Goal: Transaction & Acquisition: Book appointment/travel/reservation

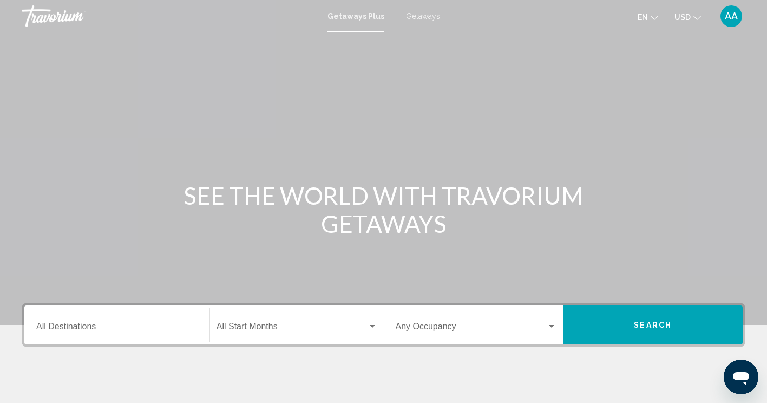
click at [424, 16] on span "Getaways" at bounding box center [423, 16] width 34 height 9
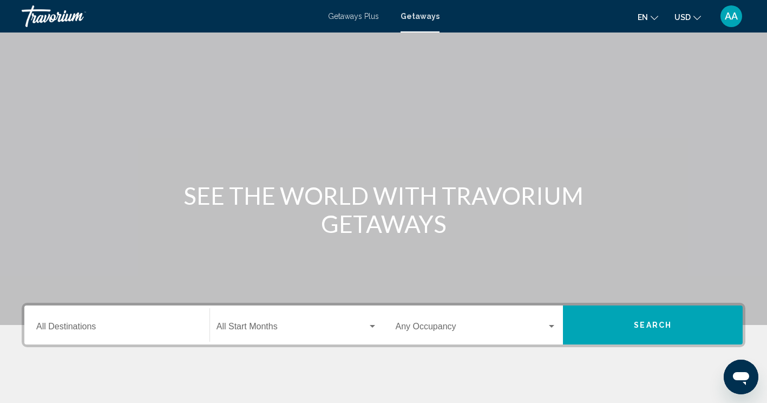
scroll to position [185, 0]
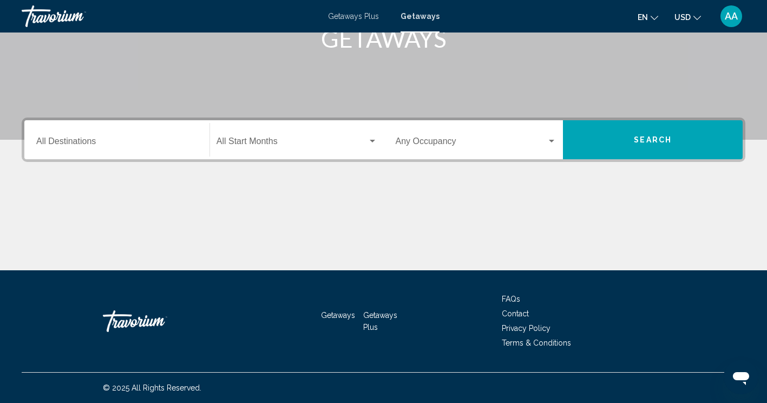
click at [151, 145] on input "Destination All Destinations" at bounding box center [116, 144] width 161 height 10
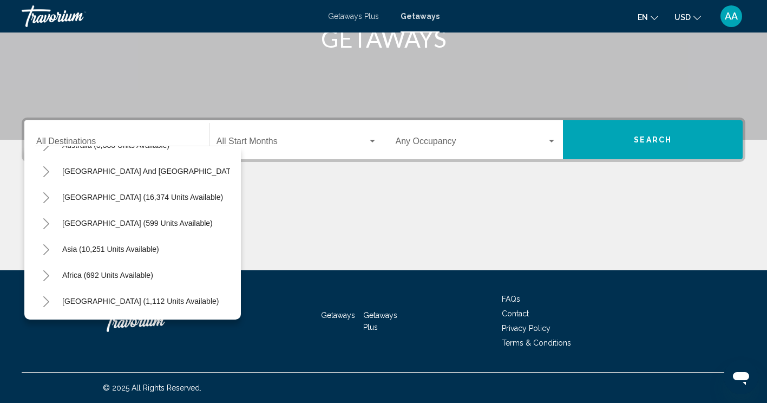
scroll to position [0, 0]
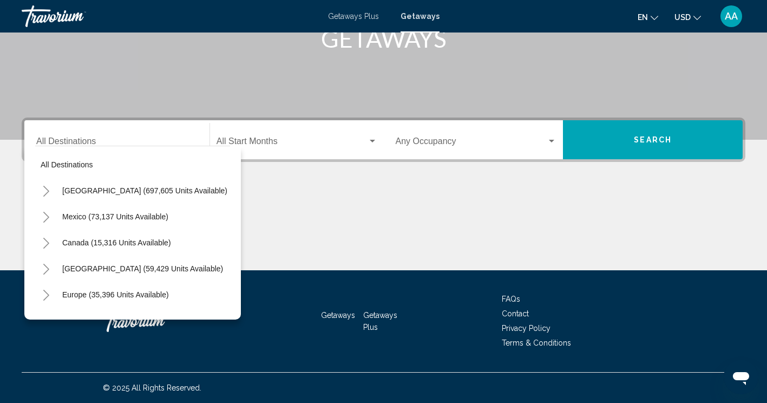
click at [200, 191] on div "[GEOGRAPHIC_DATA] (697,605 units available)" at bounding box center [132, 191] width 195 height 26
click at [180, 191] on span "[GEOGRAPHIC_DATA] (697,605 units available)" at bounding box center [144, 190] width 165 height 9
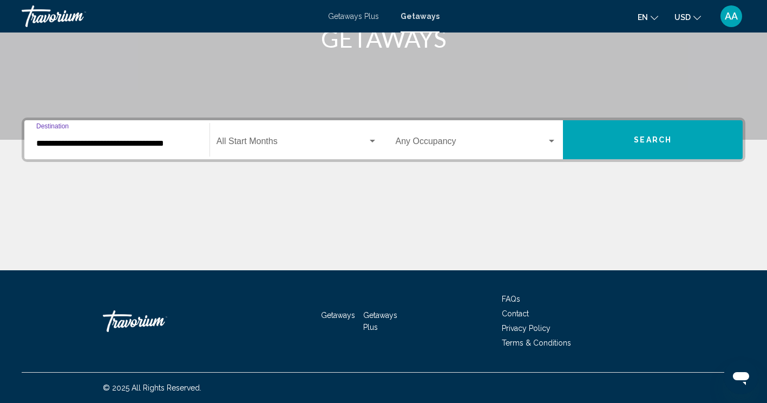
click at [104, 146] on input "**********" at bounding box center [116, 144] width 161 height 10
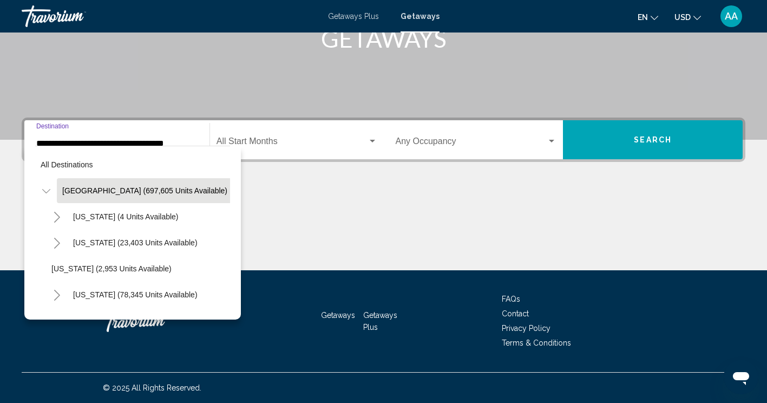
scroll to position [174, 0]
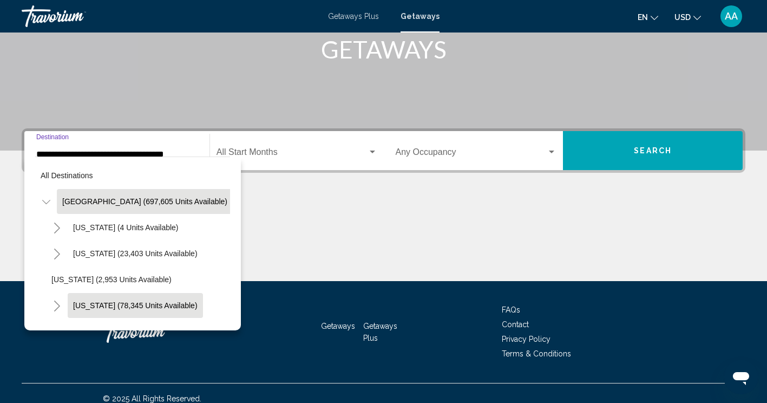
click at [115, 303] on span "[US_STATE] (78,345 units available)" at bounding box center [135, 305] width 125 height 9
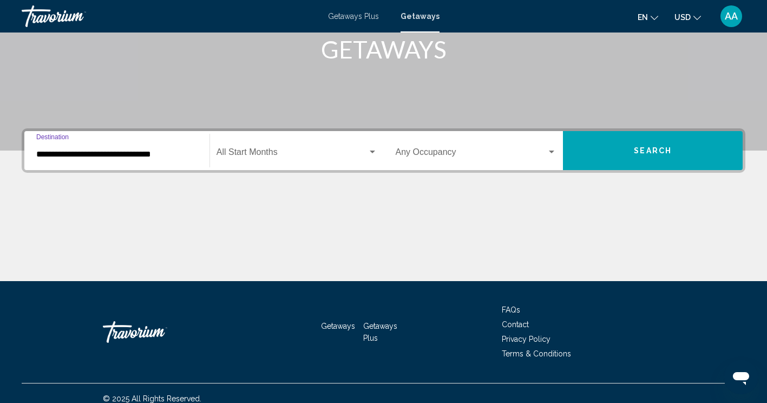
scroll to position [185, 0]
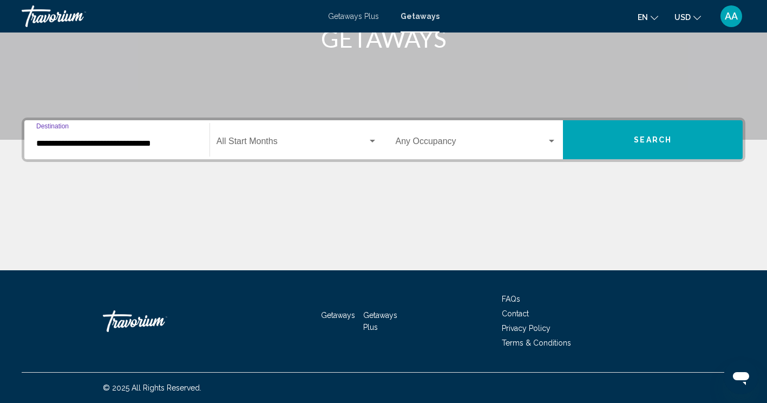
click at [144, 141] on input "**********" at bounding box center [116, 144] width 161 height 10
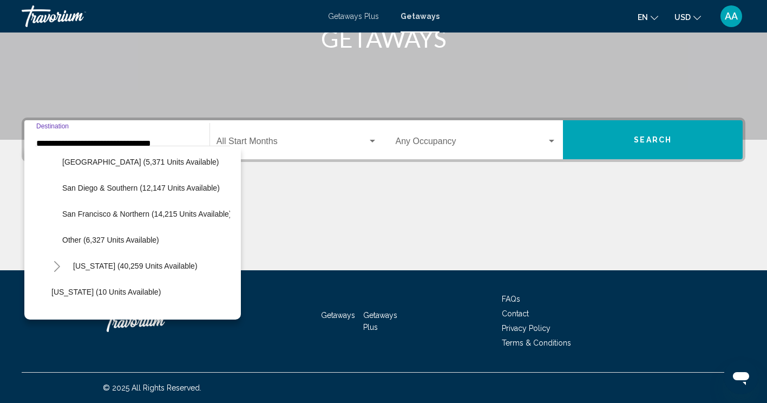
scroll to position [212, 0]
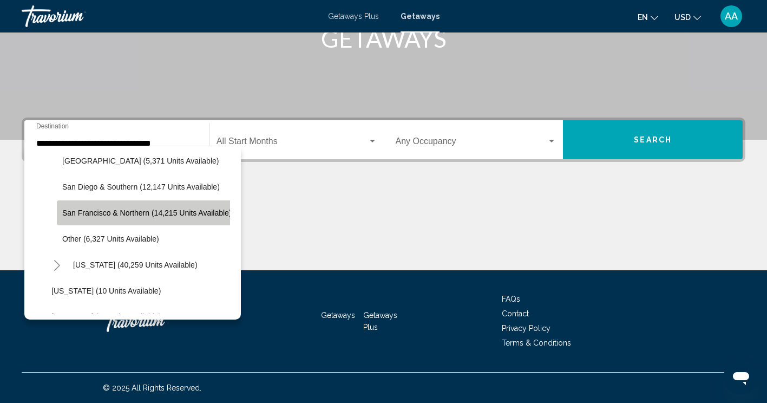
click at [159, 217] on button "San Francisco & Northern (14,215 units available)" at bounding box center [147, 212] width 180 height 25
type input "**********"
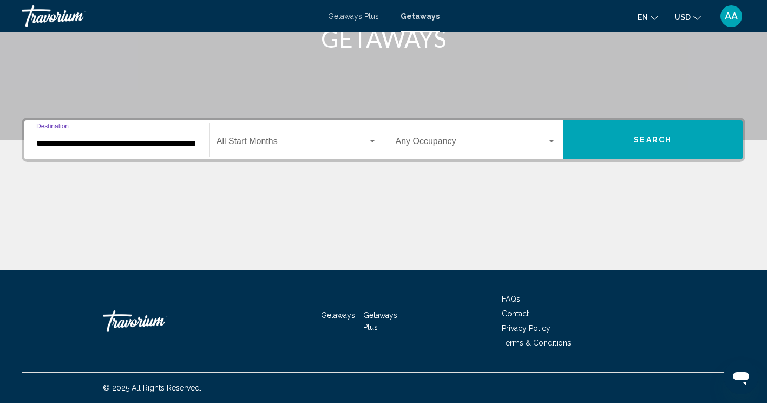
click at [311, 139] on span "Search widget" at bounding box center [292, 144] width 151 height 10
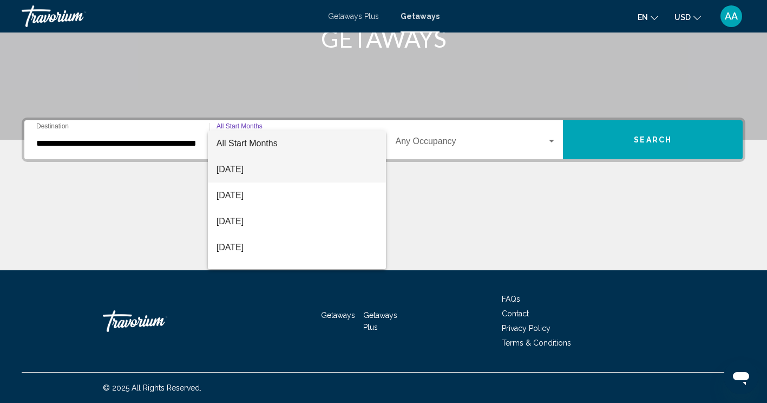
click at [277, 170] on span "[DATE]" at bounding box center [297, 169] width 161 height 26
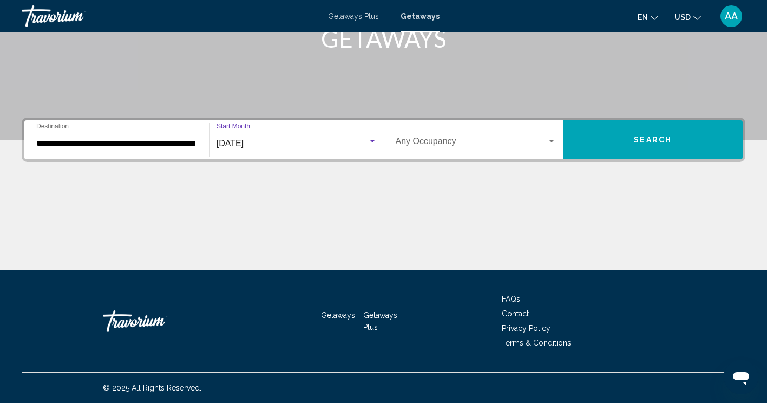
click at [507, 144] on span "Search widget" at bounding box center [472, 144] width 152 height 10
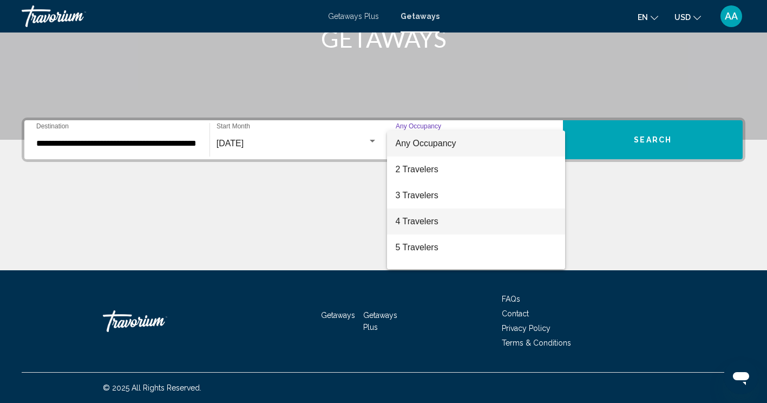
click at [444, 220] on span "4 Travelers" at bounding box center [476, 221] width 161 height 26
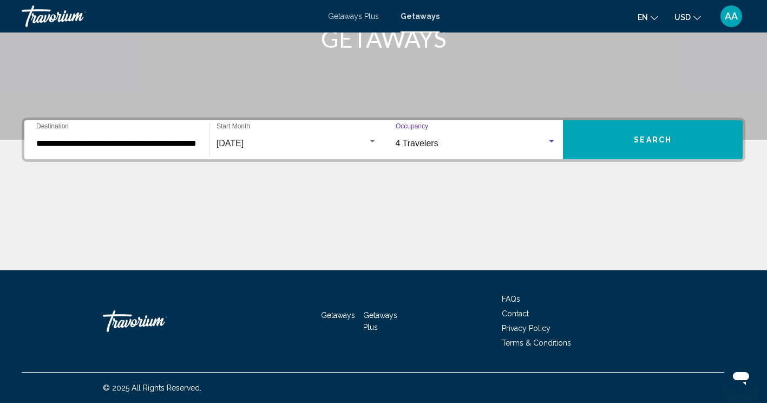
click at [605, 132] on button "Search" at bounding box center [653, 139] width 180 height 39
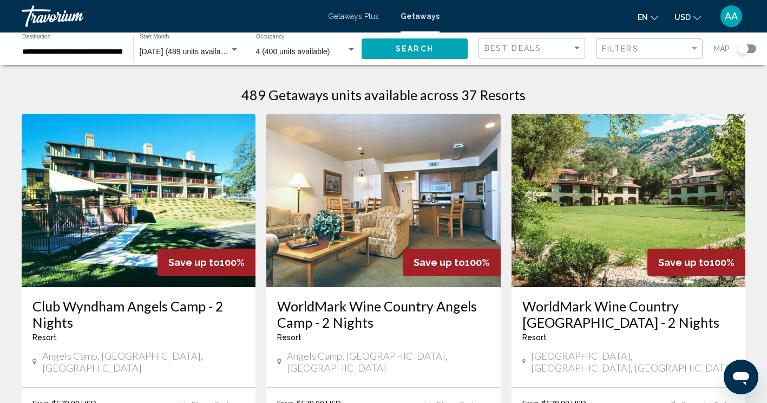
click at [106, 51] on input "**********" at bounding box center [72, 52] width 100 height 9
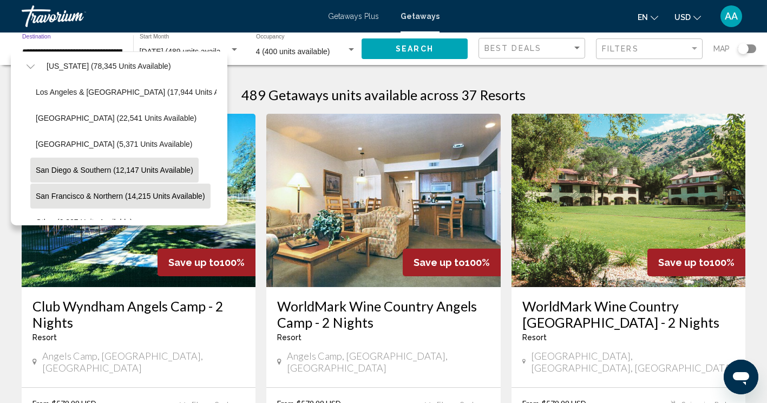
scroll to position [134, 13]
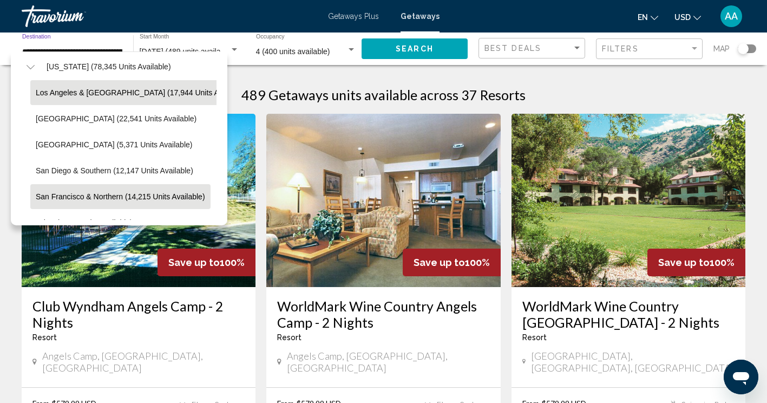
click at [119, 97] on button "Los Angeles & Anaheim (17,944 units available)" at bounding box center [141, 92] width 223 height 25
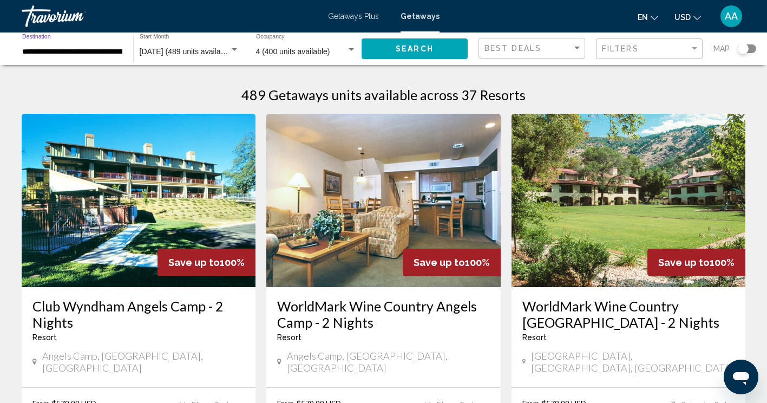
click at [441, 54] on button "Search" at bounding box center [415, 48] width 106 height 20
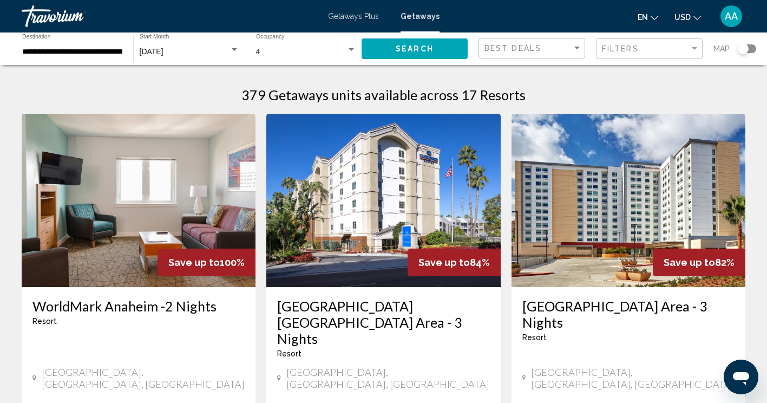
click at [751, 47] on div "Search widget" at bounding box center [747, 48] width 18 height 9
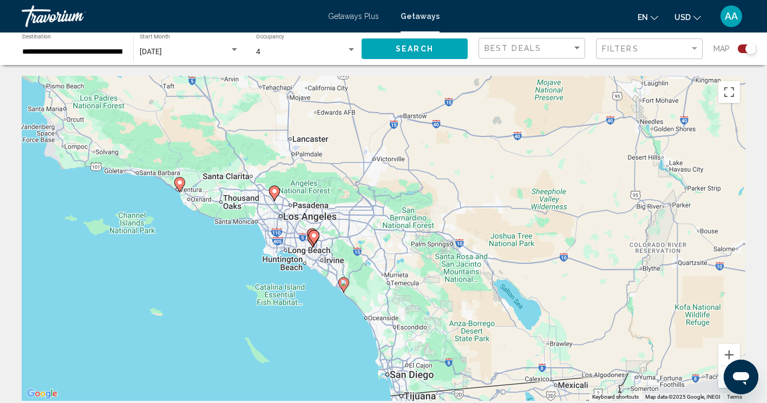
click at [40, 52] on input "**********" at bounding box center [72, 52] width 100 height 9
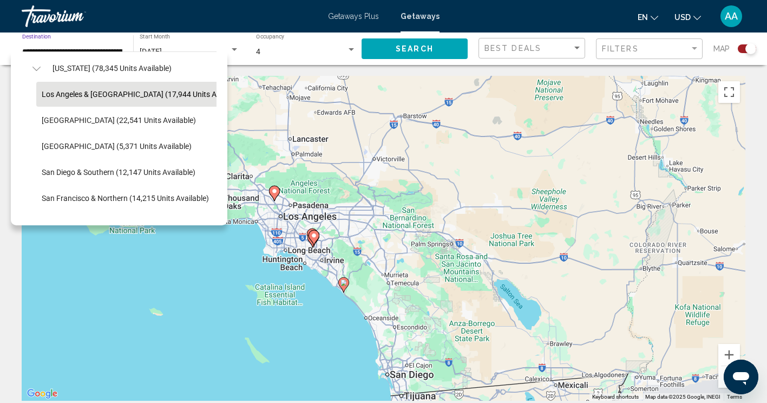
scroll to position [133, 7]
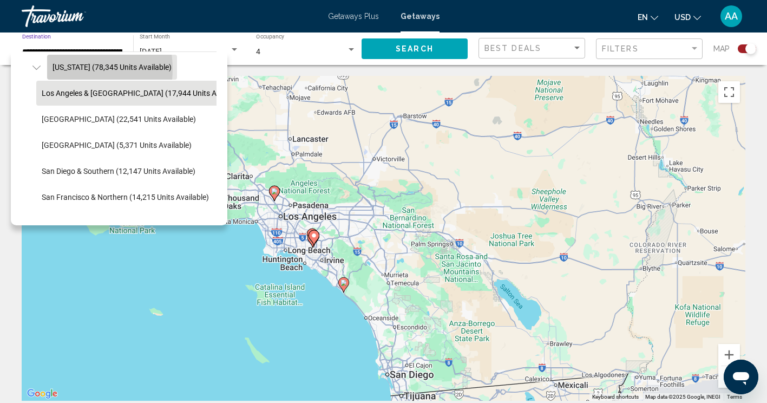
click at [66, 68] on span "[US_STATE] (78,345 units available)" at bounding box center [112, 67] width 119 height 9
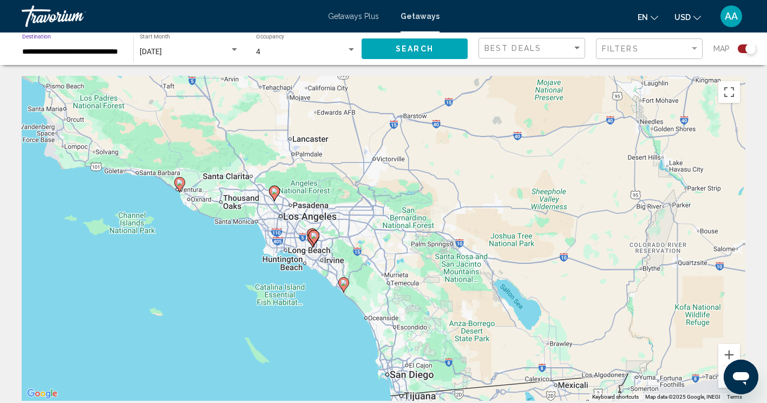
click at [434, 55] on button "Search" at bounding box center [415, 48] width 106 height 20
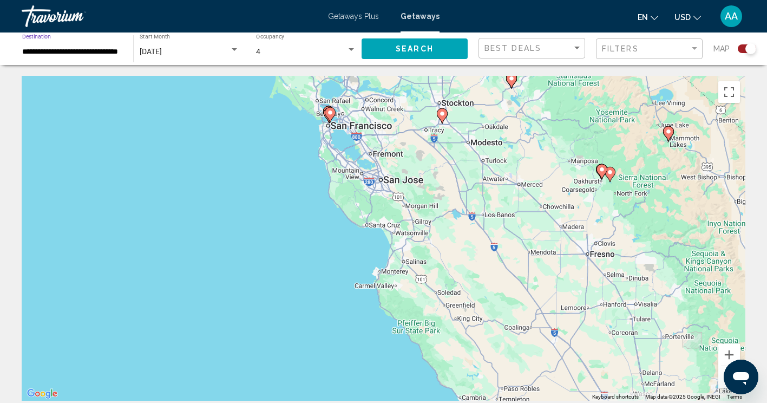
click at [108, 53] on input "**********" at bounding box center [72, 52] width 100 height 9
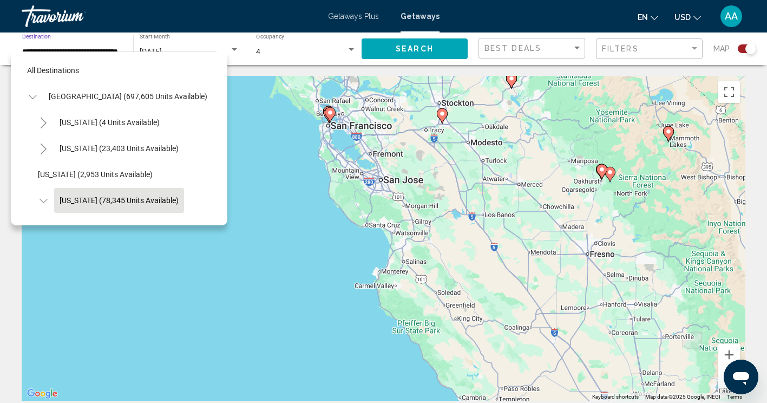
scroll to position [68, 0]
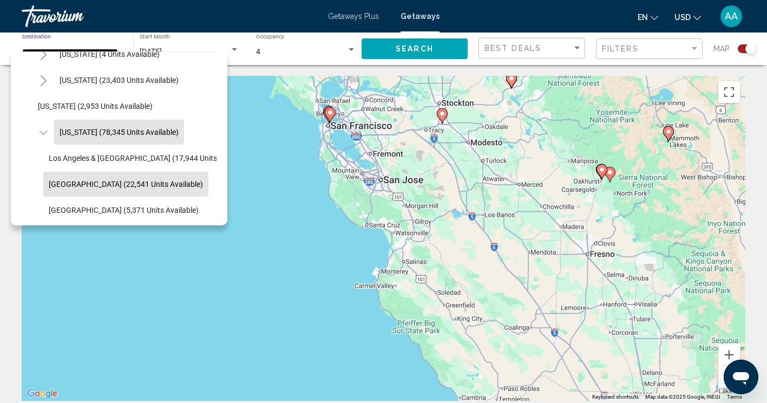
click at [133, 178] on button "Lake Tahoe (22,541 units available)" at bounding box center [125, 184] width 165 height 25
type input "**********"
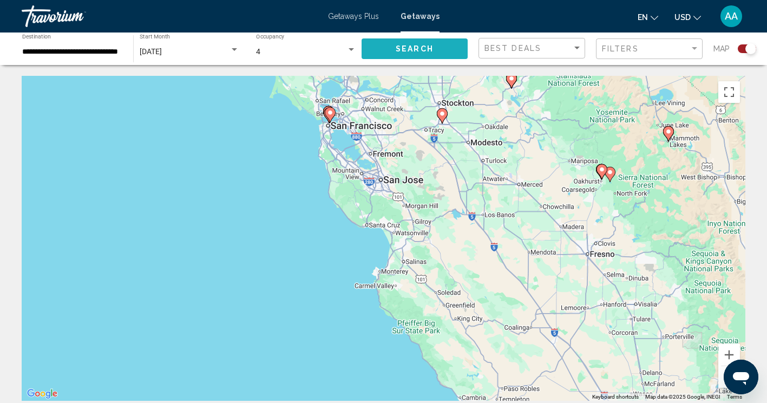
click at [433, 47] on button "Search" at bounding box center [415, 48] width 106 height 20
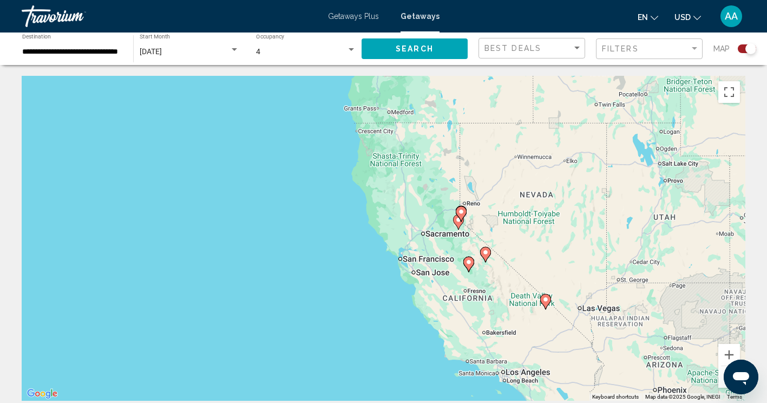
click at [744, 48] on div "Search widget" at bounding box center [747, 48] width 18 height 9
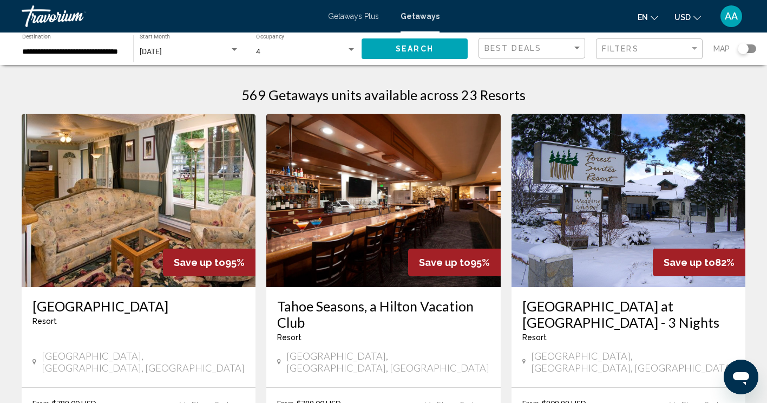
click at [206, 53] on div "[DATE]" at bounding box center [185, 52] width 90 height 9
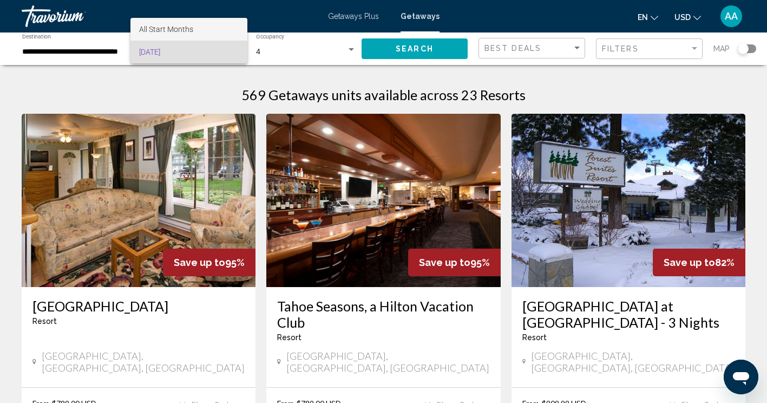
click at [200, 26] on span "All Start Months" at bounding box center [189, 29] width 100 height 23
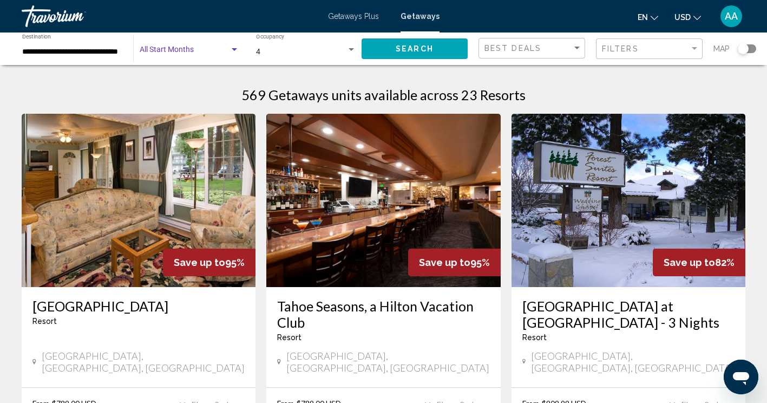
click at [193, 49] on span "Search widget" at bounding box center [185, 52] width 90 height 9
click at [117, 74] on div at bounding box center [383, 201] width 767 height 403
click at [410, 49] on span "Search" at bounding box center [415, 49] width 38 height 9
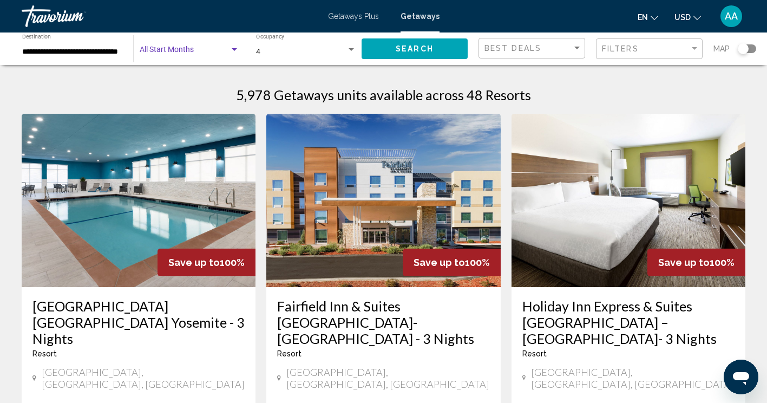
click at [194, 50] on span "Search widget" at bounding box center [185, 52] width 90 height 9
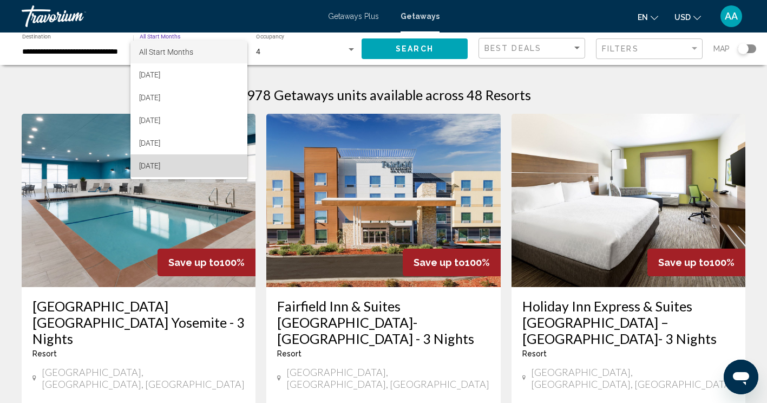
click at [211, 165] on span "[DATE]" at bounding box center [189, 165] width 100 height 23
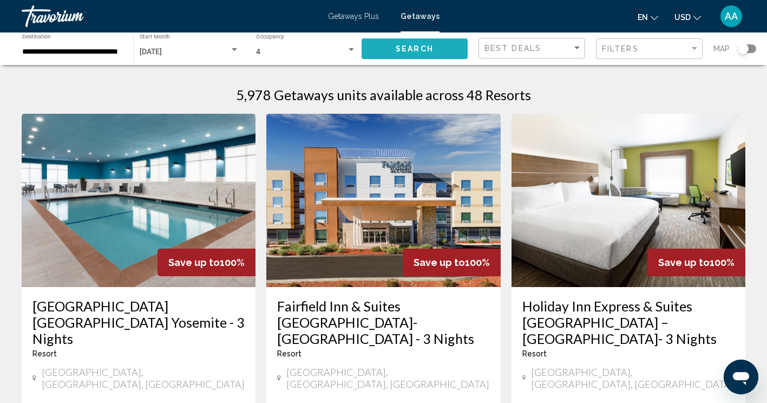
click at [400, 47] on span "Search" at bounding box center [415, 49] width 38 height 9
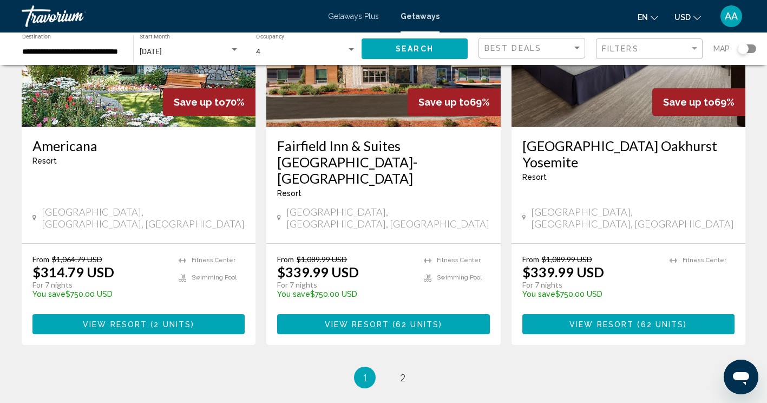
scroll to position [1426, 0]
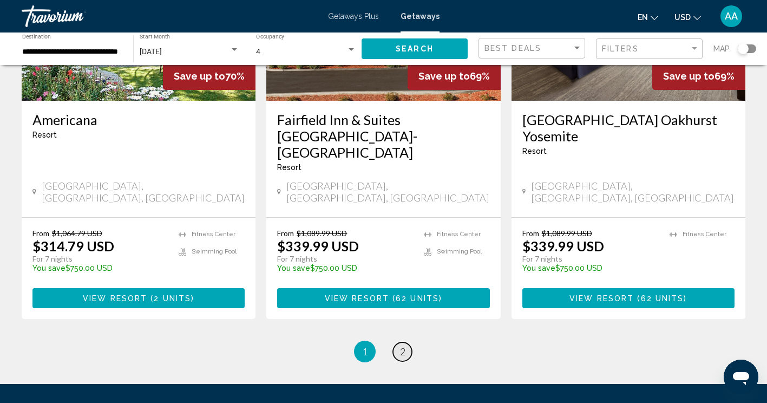
click at [405, 345] on span "2" at bounding box center [402, 351] width 5 height 12
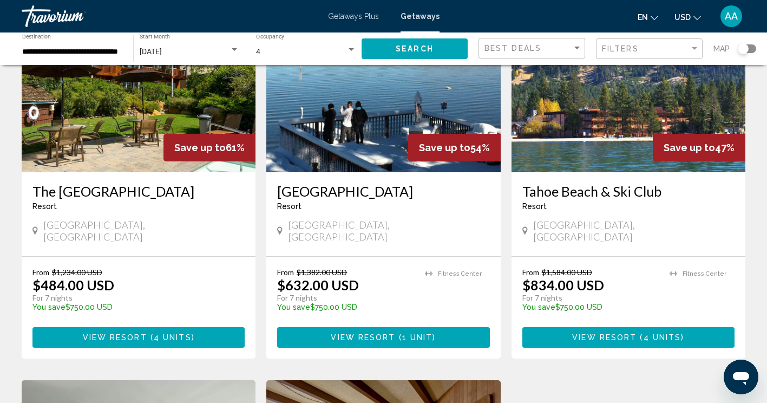
scroll to position [484, 0]
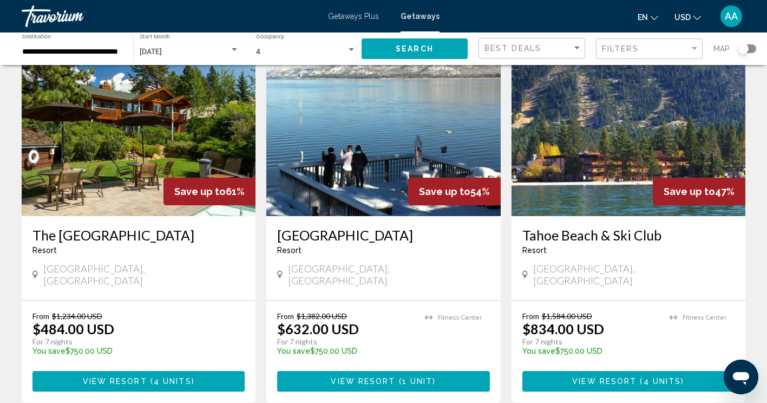
click at [581, 146] on img "Main content" at bounding box center [629, 129] width 234 height 173
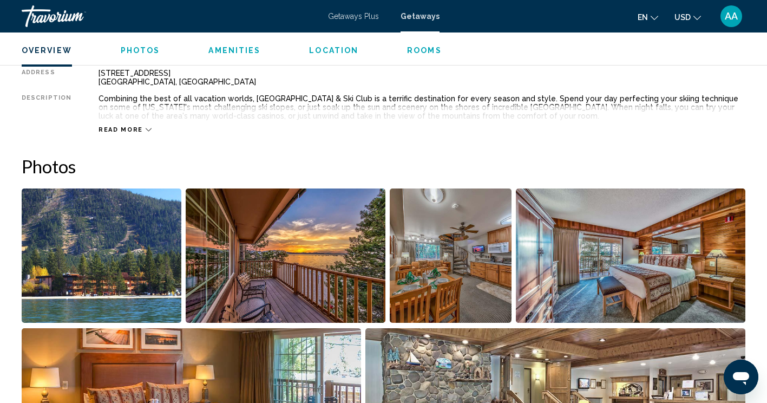
scroll to position [393, 0]
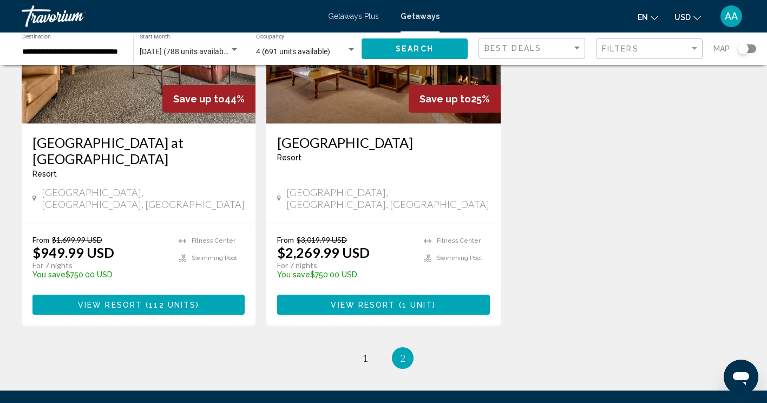
scroll to position [963, 0]
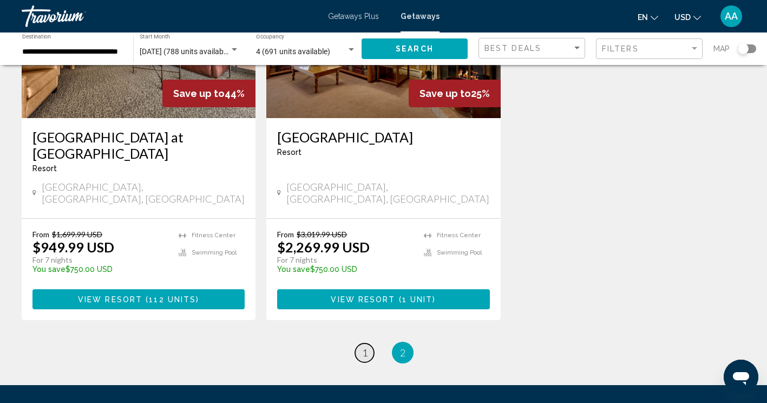
click at [365, 346] on span "1" at bounding box center [364, 352] width 5 height 12
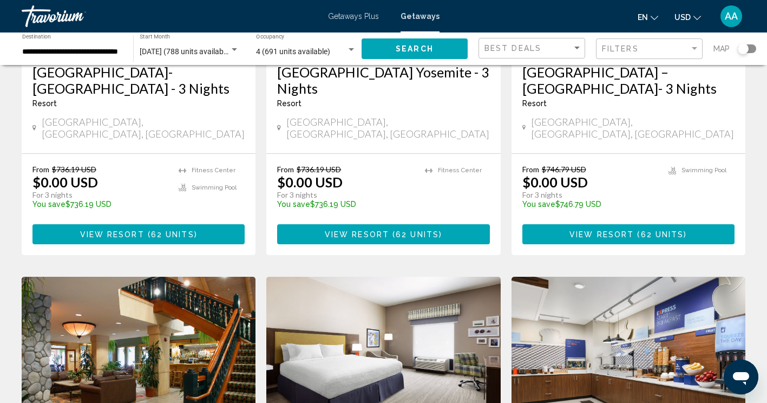
scroll to position [453, 0]
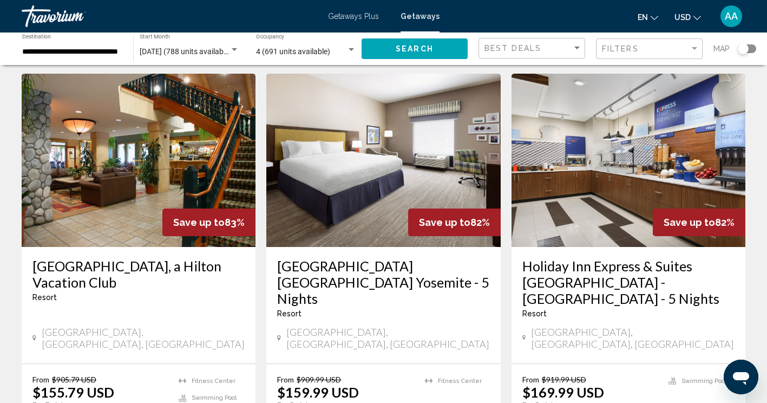
click at [95, 258] on h3 "[GEOGRAPHIC_DATA], a Hilton Vacation Club" at bounding box center [138, 274] width 212 height 32
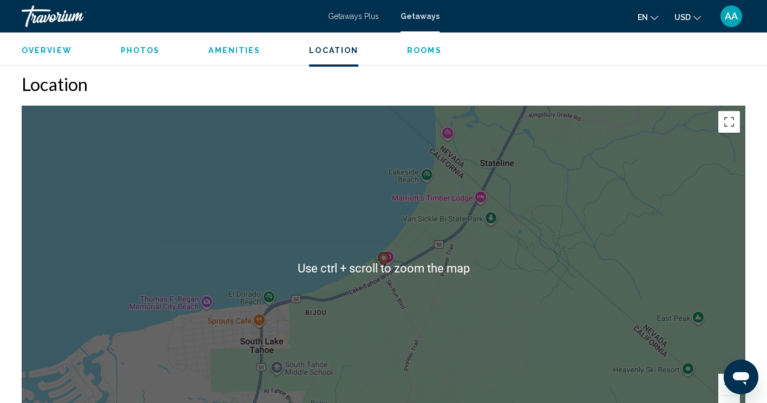
scroll to position [1381, 0]
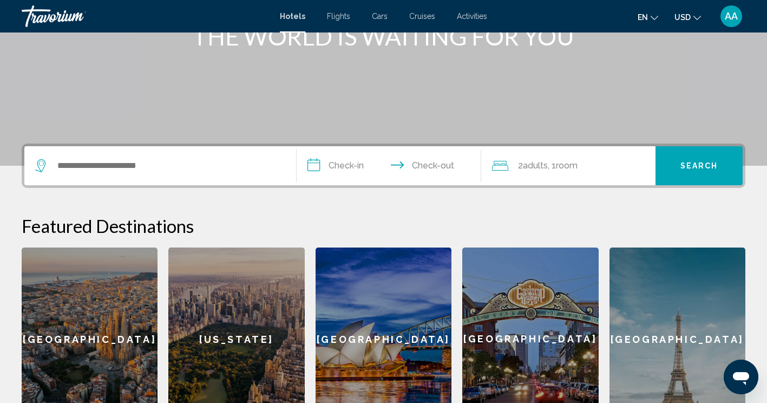
scroll to position [160, 0]
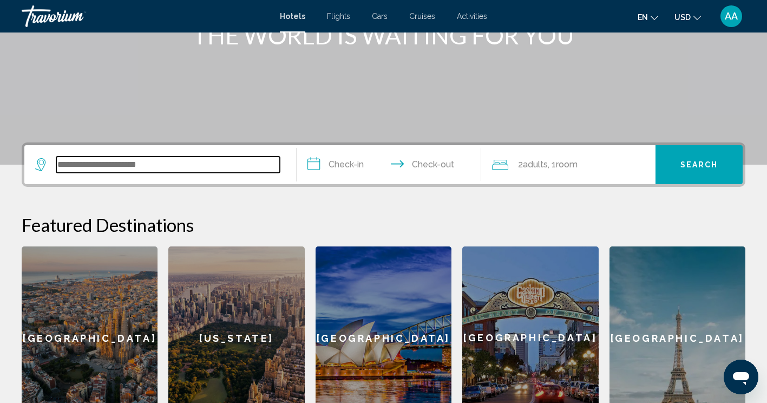
click at [215, 166] on input "Search widget" at bounding box center [168, 164] width 224 height 16
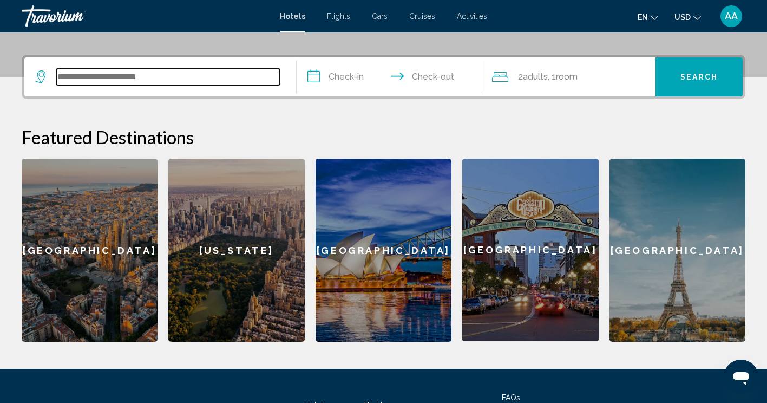
scroll to position [267, 0]
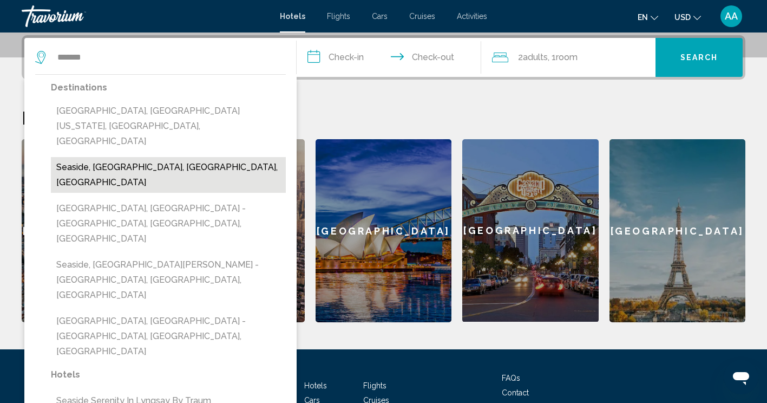
click at [145, 157] on button "Seaside, Monterey, CA, United States" at bounding box center [168, 175] width 235 height 36
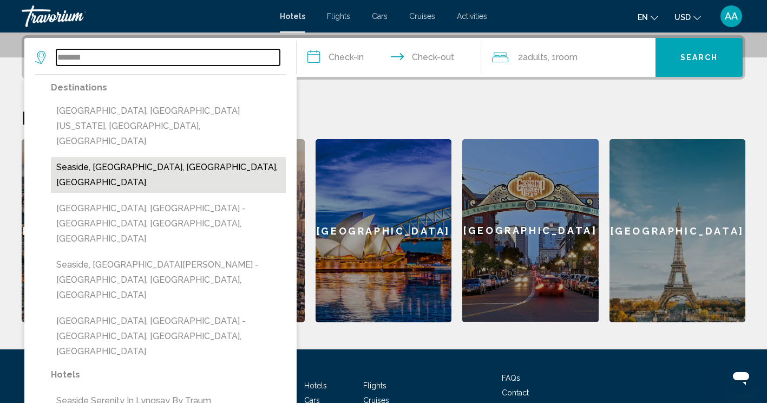
type input "**********"
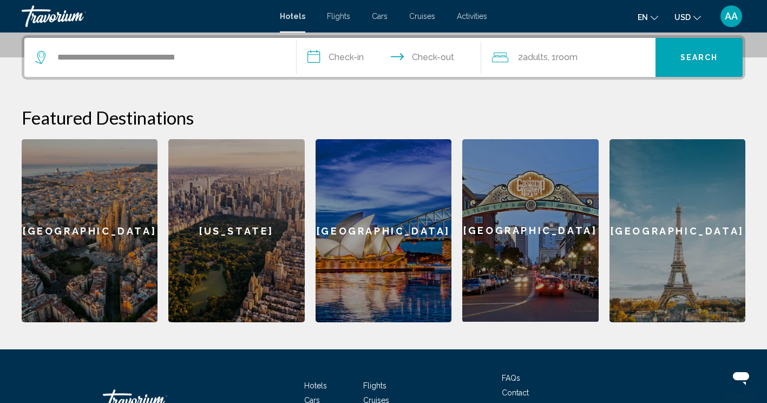
click at [366, 62] on input "**********" at bounding box center [391, 59] width 189 height 42
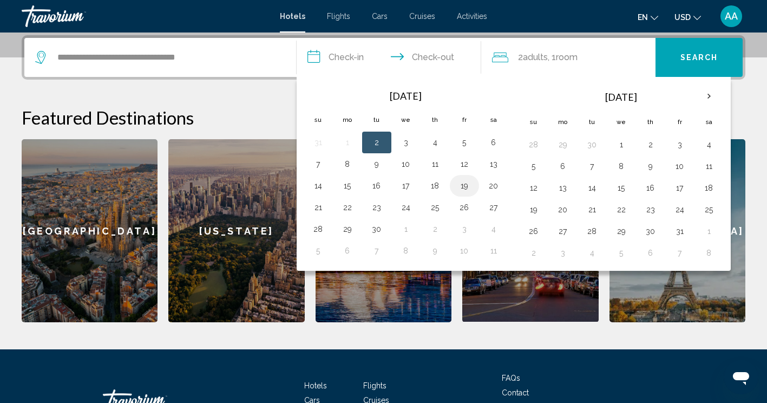
click at [456, 189] on button "19" at bounding box center [464, 185] width 17 height 15
click at [437, 55] on input "**********" at bounding box center [391, 59] width 189 height 42
click at [316, 210] on button "21" at bounding box center [318, 207] width 17 height 15
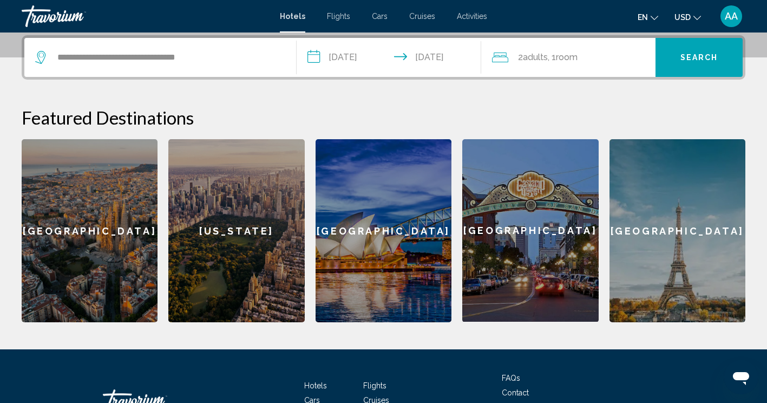
type input "**********"
click at [686, 58] on span "Search" at bounding box center [700, 58] width 38 height 9
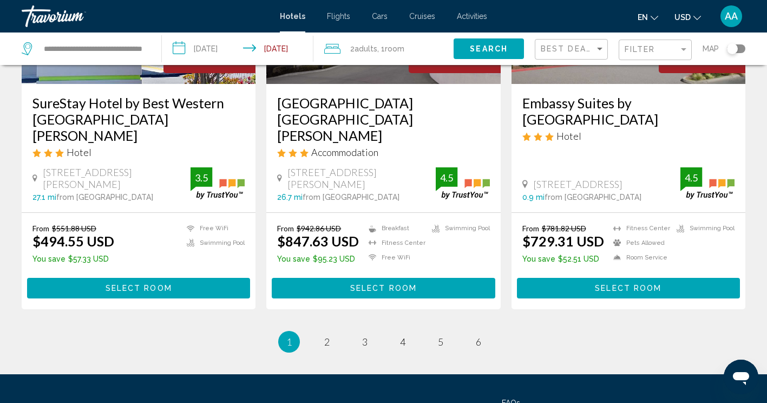
scroll to position [1447, 0]
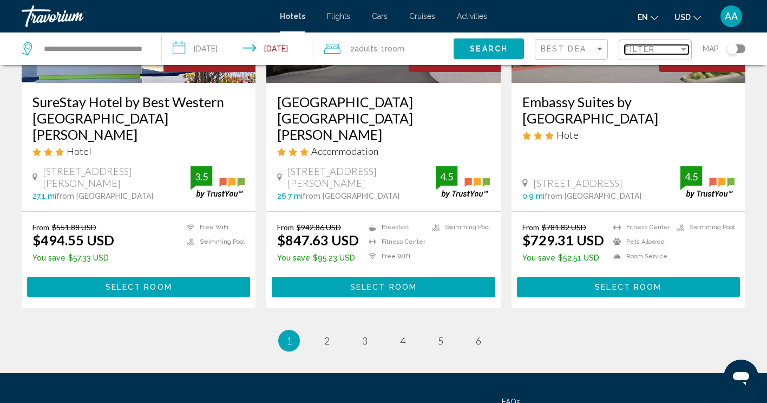
click at [631, 47] on span "Filter" at bounding box center [640, 49] width 31 height 9
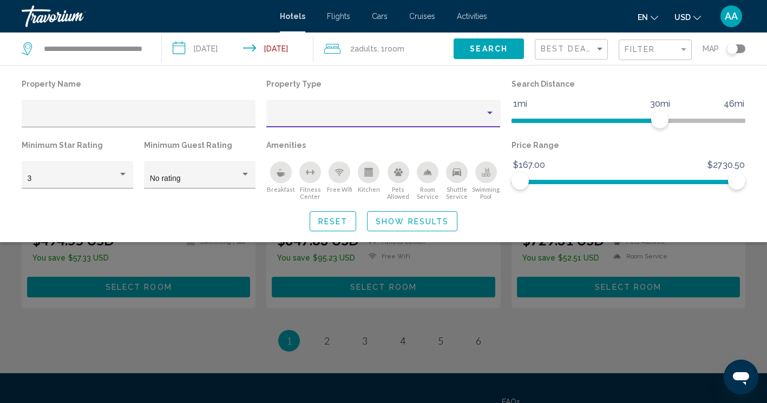
click at [337, 116] on div "Property type" at bounding box center [378, 117] width 213 height 9
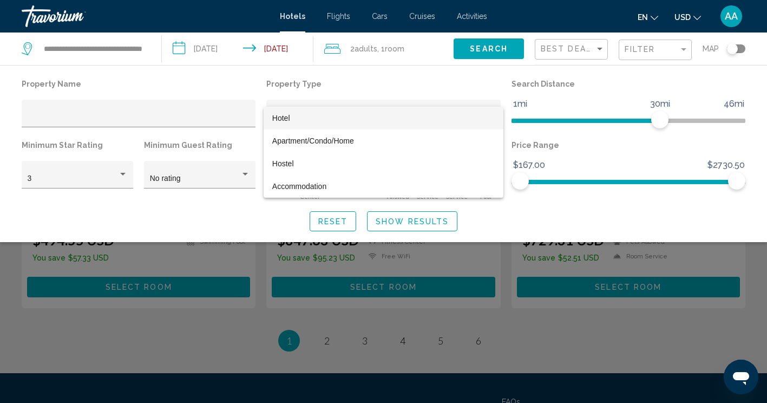
click at [337, 116] on span "Hotel" at bounding box center [383, 118] width 223 height 23
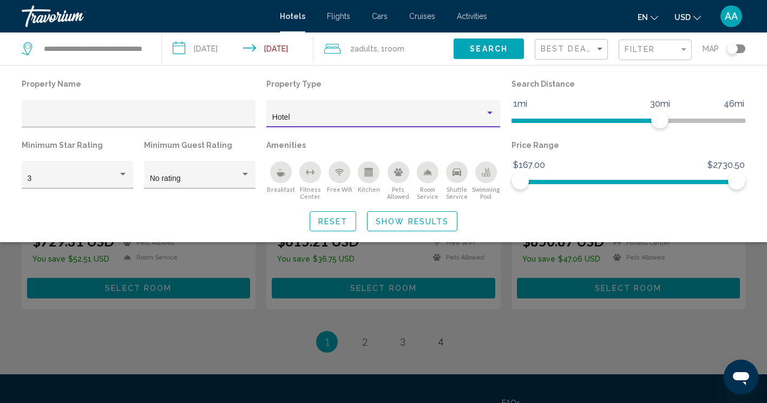
scroll to position [1060, 0]
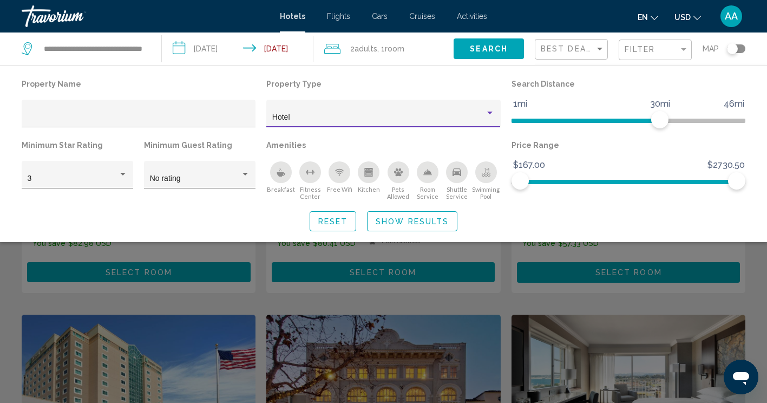
click at [328, 119] on div "Hotel" at bounding box center [378, 117] width 213 height 9
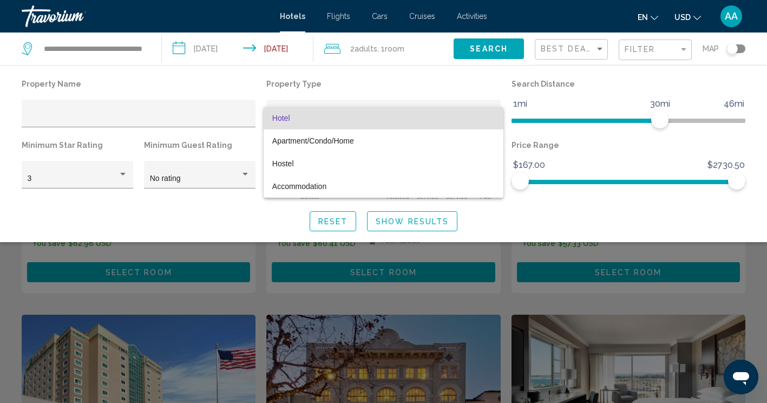
click at [355, 82] on div at bounding box center [383, 201] width 767 height 403
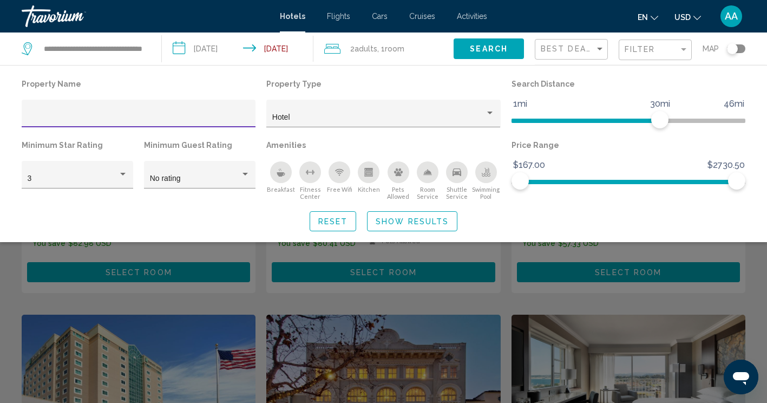
click at [147, 118] on input "Hotel Filters" at bounding box center [139, 117] width 223 height 9
click at [166, 76] on p "Property Name" at bounding box center [139, 83] width 234 height 15
click at [162, 121] on input "Hotel Filters" at bounding box center [139, 117] width 223 height 9
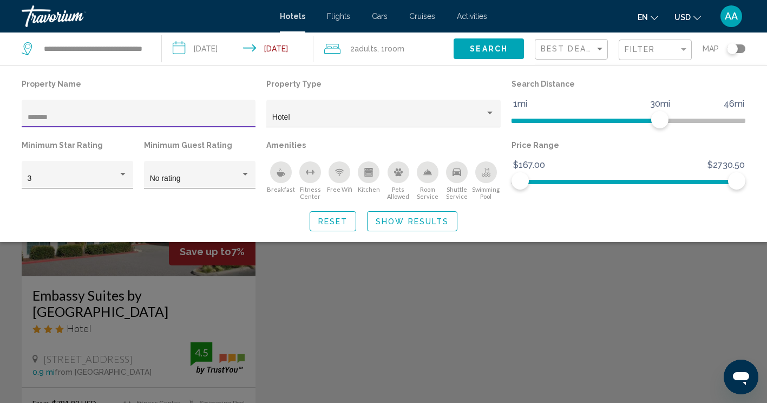
type input "*******"
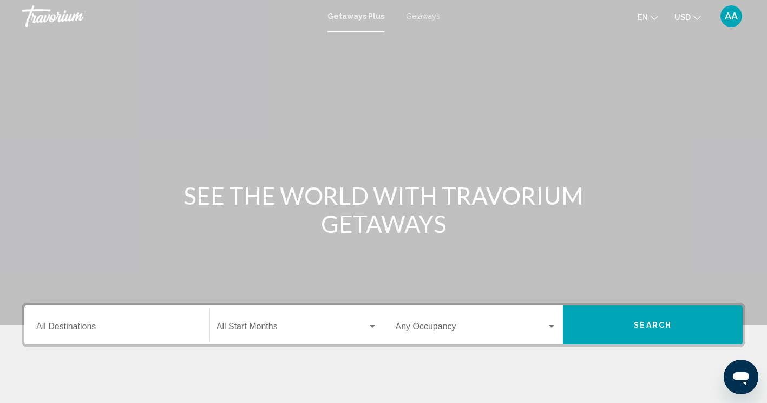
click at [428, 18] on span "Getaways" at bounding box center [423, 16] width 34 height 9
click at [146, 324] on input "Destination All Destinations" at bounding box center [116, 329] width 161 height 10
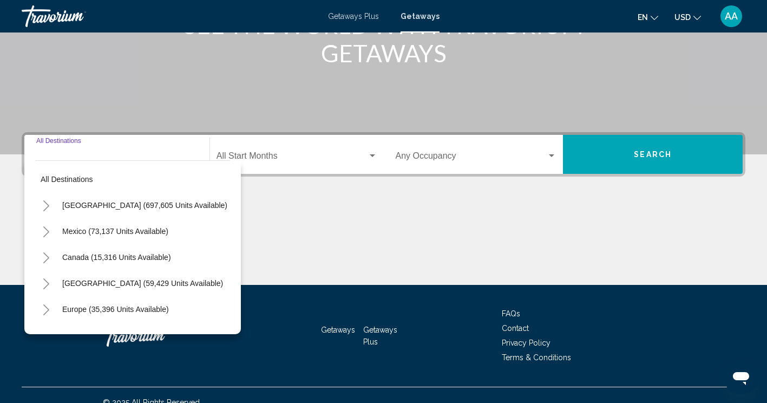
scroll to position [185, 0]
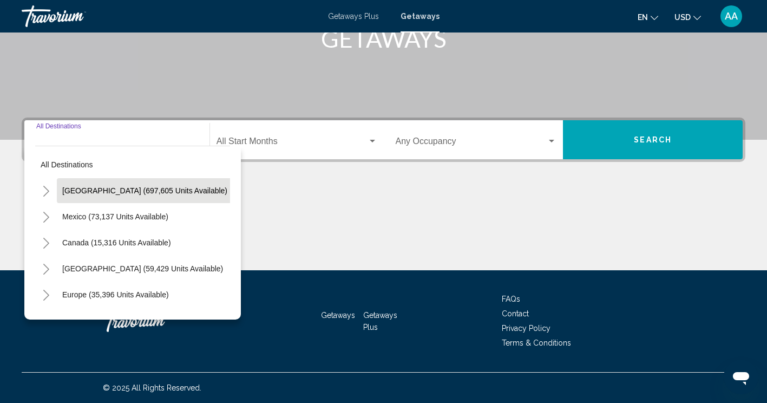
click at [144, 192] on span "[GEOGRAPHIC_DATA] (697,605 units available)" at bounding box center [144, 190] width 165 height 9
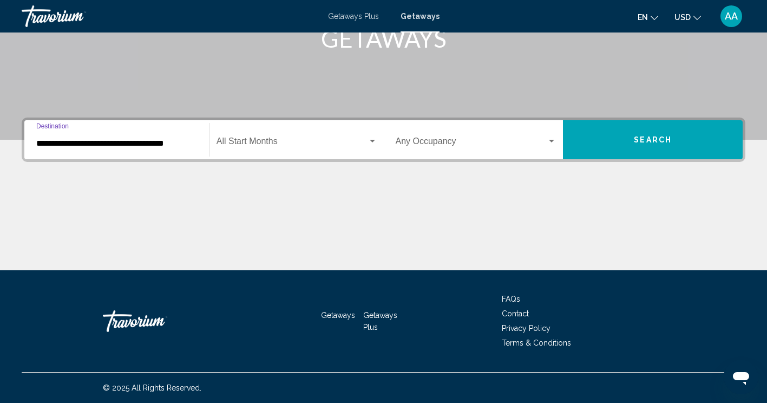
click at [159, 148] on div "**********" at bounding box center [116, 140] width 161 height 34
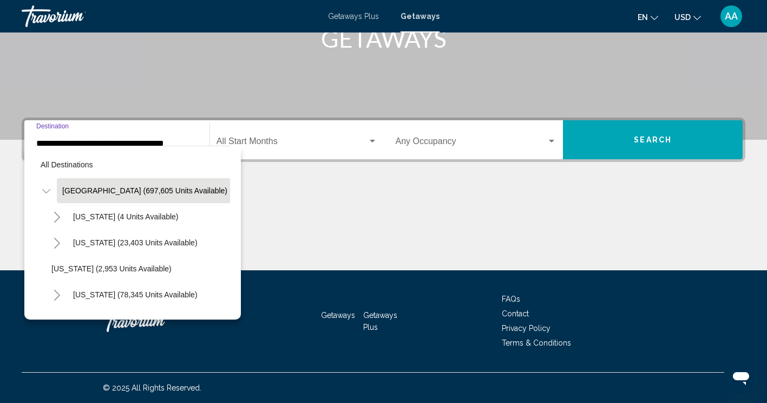
scroll to position [174, 0]
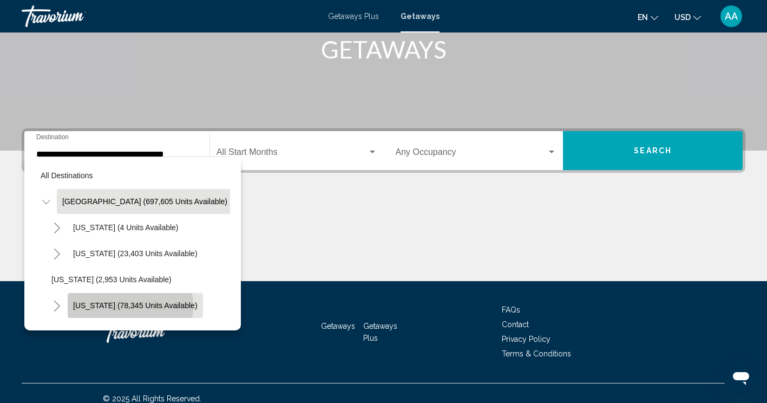
click at [122, 305] on span "[US_STATE] (78,345 units available)" at bounding box center [135, 305] width 125 height 9
type input "**********"
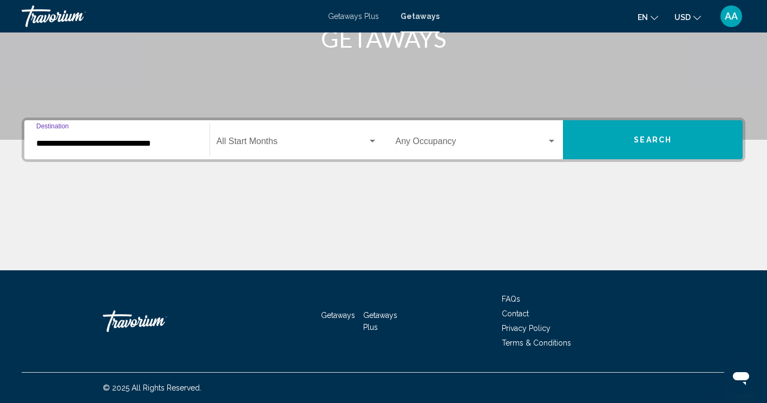
click at [341, 148] on span "Search widget" at bounding box center [292, 144] width 151 height 10
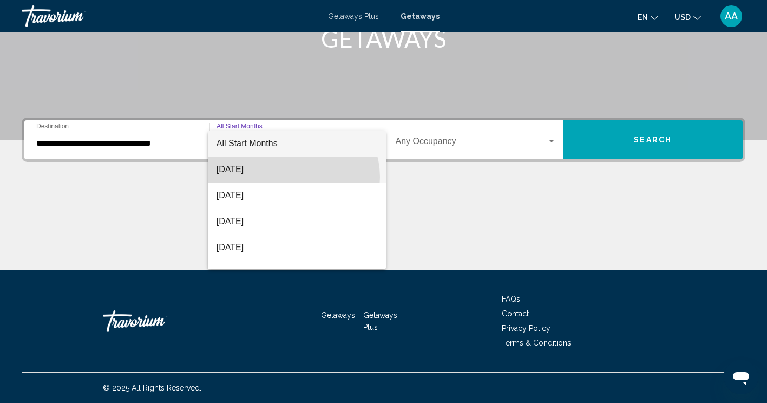
click at [292, 177] on span "[DATE]" at bounding box center [297, 169] width 161 height 26
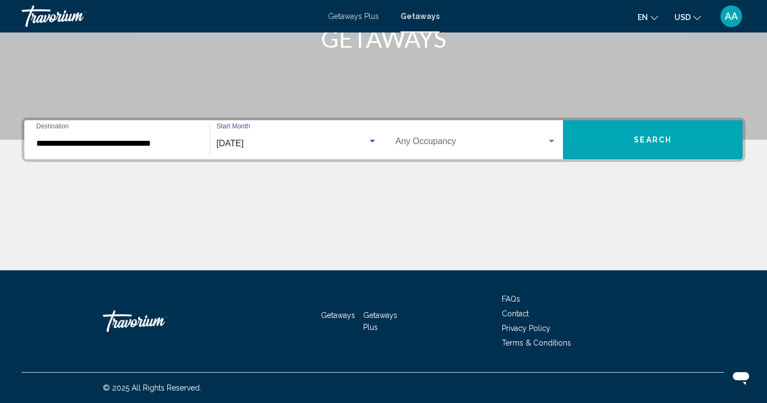
click at [639, 139] on span "Search" at bounding box center [653, 140] width 38 height 9
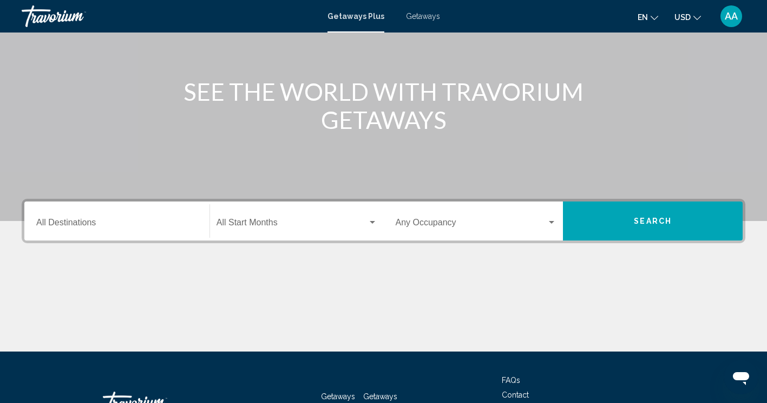
scroll to position [123, 0]
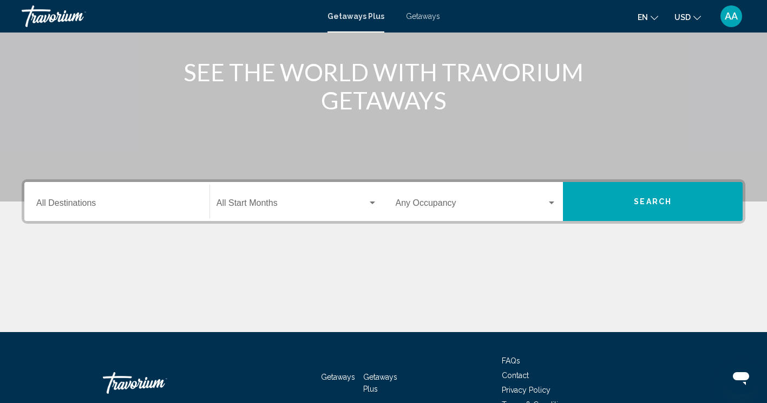
click at [156, 198] on div "Destination All Destinations" at bounding box center [116, 202] width 161 height 34
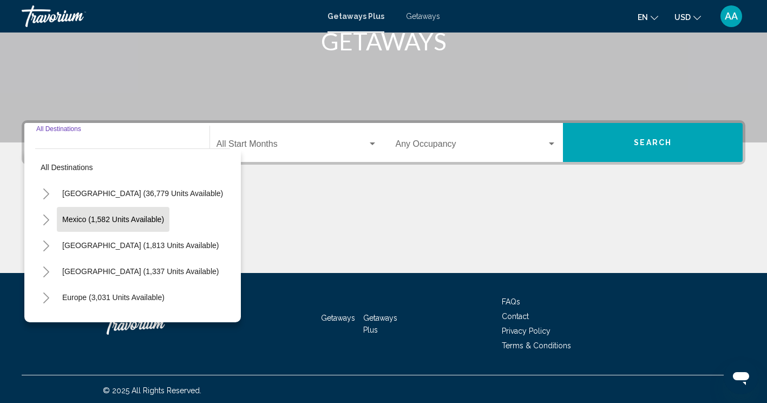
scroll to position [185, 0]
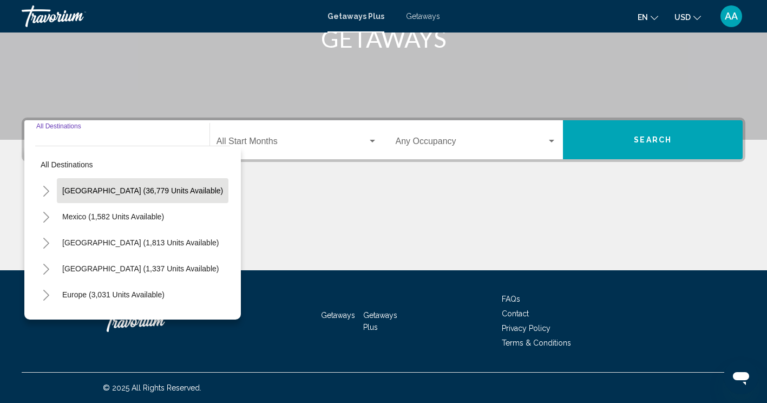
click at [142, 195] on button "[GEOGRAPHIC_DATA] (36,779 units available)" at bounding box center [143, 190] width 172 height 25
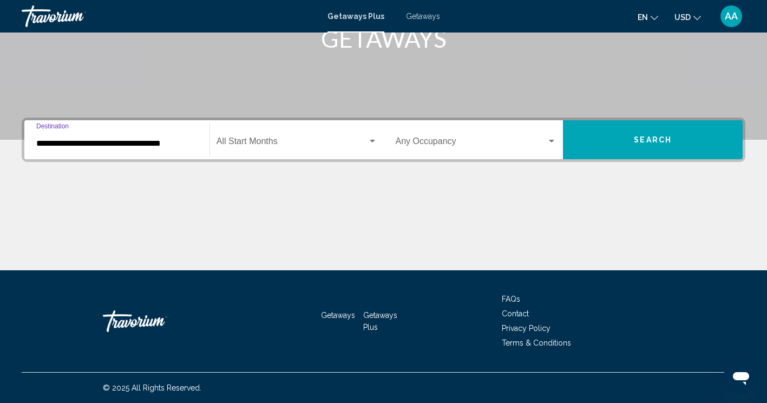
click at [138, 140] on input "**********" at bounding box center [116, 144] width 161 height 10
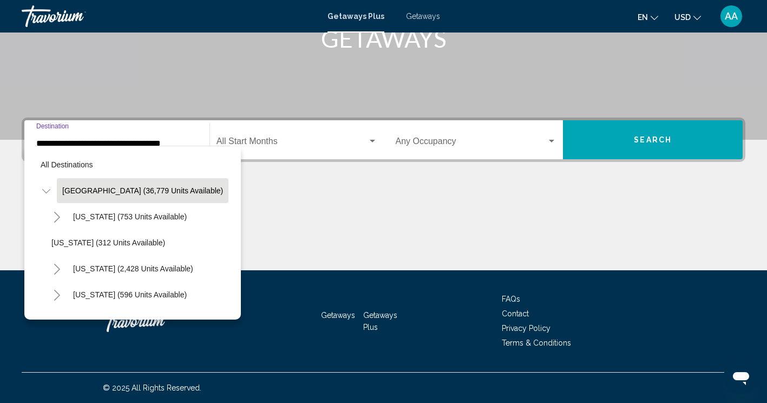
scroll to position [174, 0]
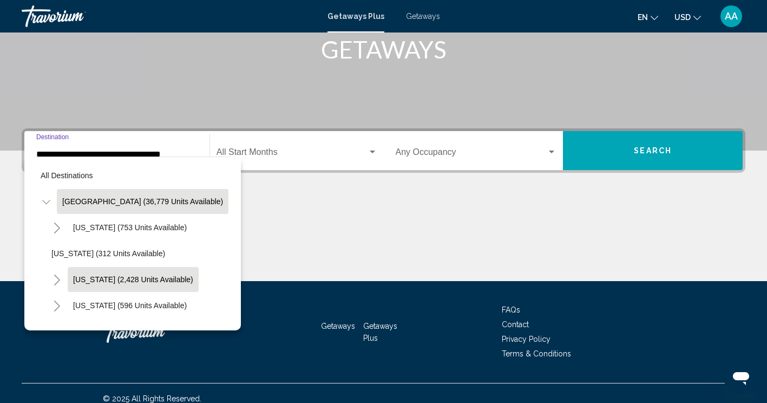
click at [87, 276] on span "[US_STATE] (2,428 units available)" at bounding box center [133, 279] width 120 height 9
type input "**********"
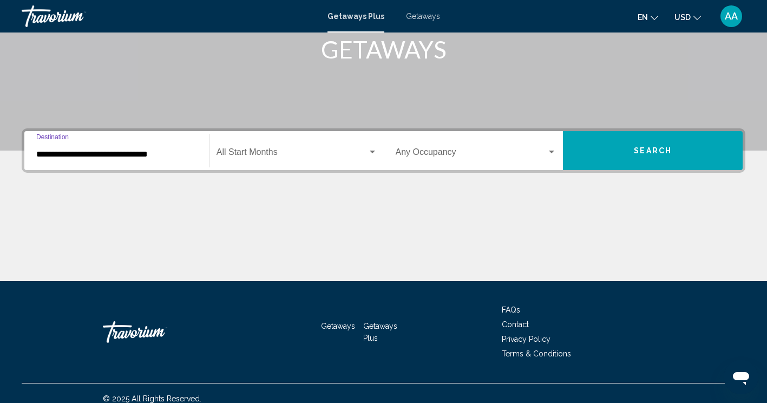
scroll to position [185, 0]
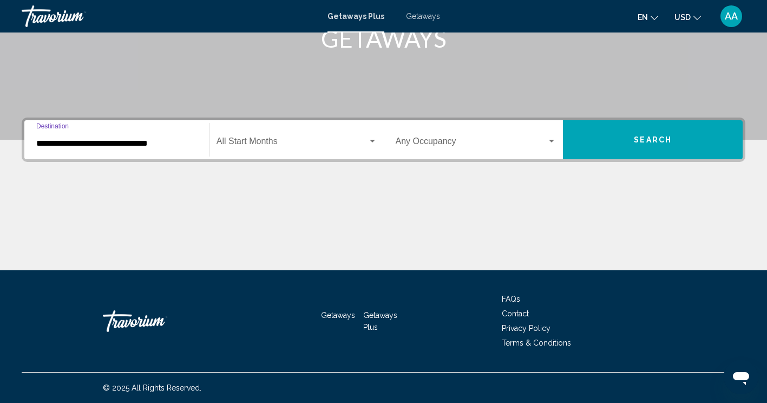
click at [275, 144] on span "Search widget" at bounding box center [292, 144] width 151 height 10
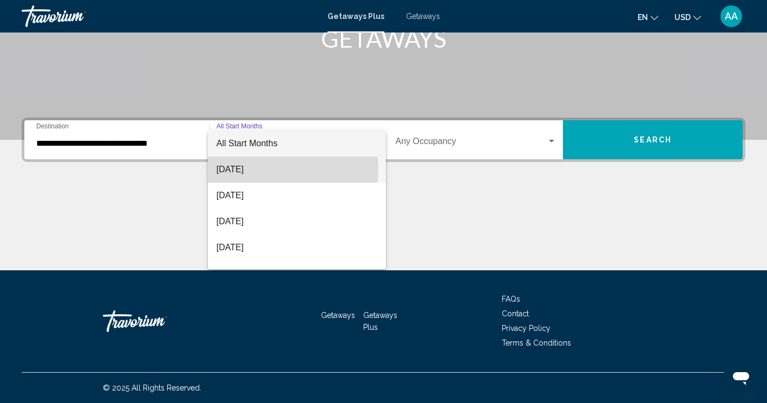
click at [271, 170] on span "[DATE]" at bounding box center [297, 169] width 161 height 26
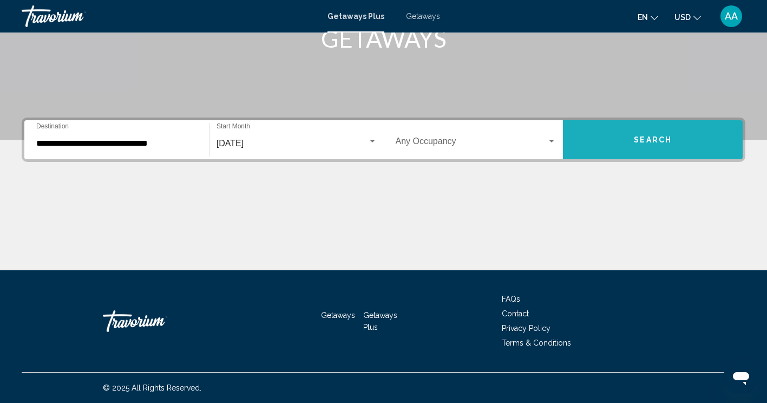
click at [609, 141] on button "Search" at bounding box center [653, 139] width 180 height 39
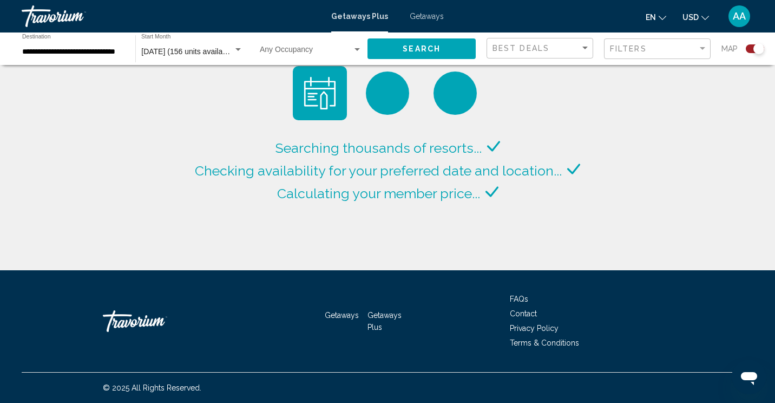
click at [428, 18] on span "Getaways" at bounding box center [427, 16] width 34 height 9
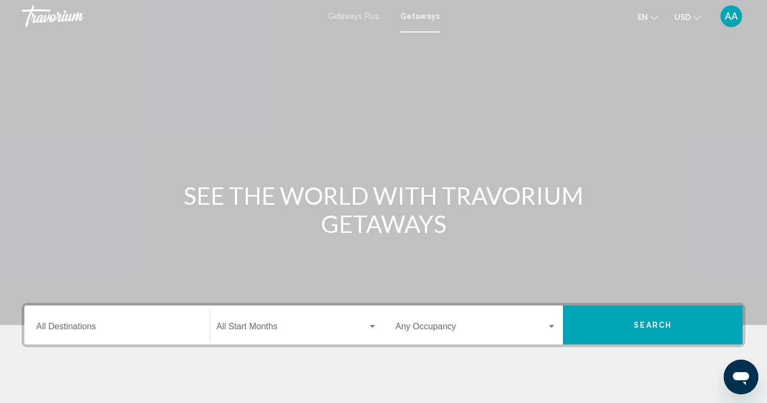
click at [165, 322] on div "Destination All Destinations" at bounding box center [116, 325] width 161 height 34
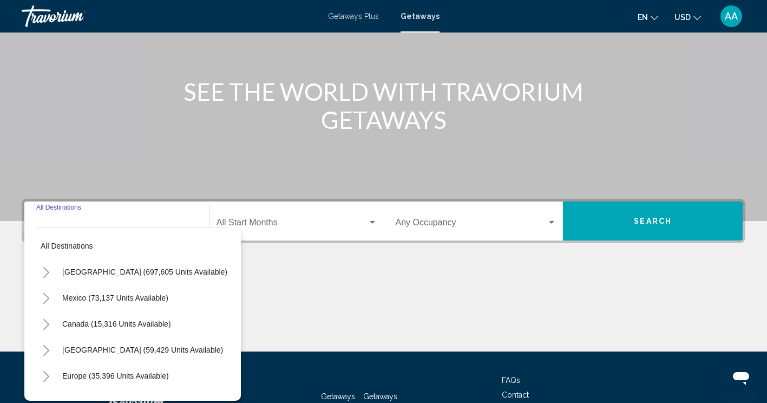
scroll to position [185, 0]
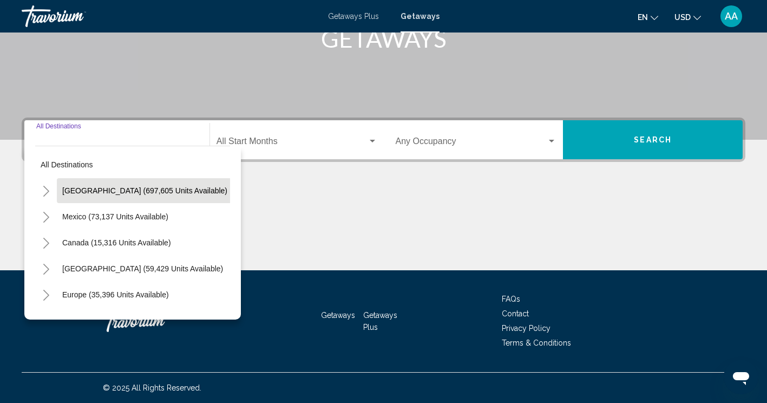
click at [117, 201] on button "[GEOGRAPHIC_DATA] (697,605 units available)" at bounding box center [145, 190] width 176 height 25
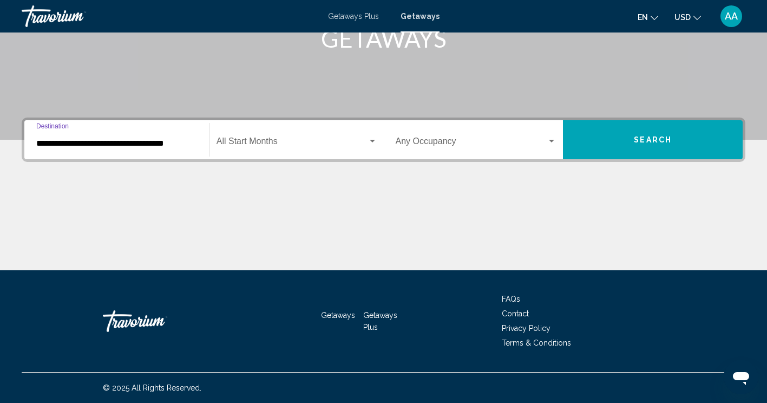
click at [123, 146] on input "**********" at bounding box center [116, 144] width 161 height 10
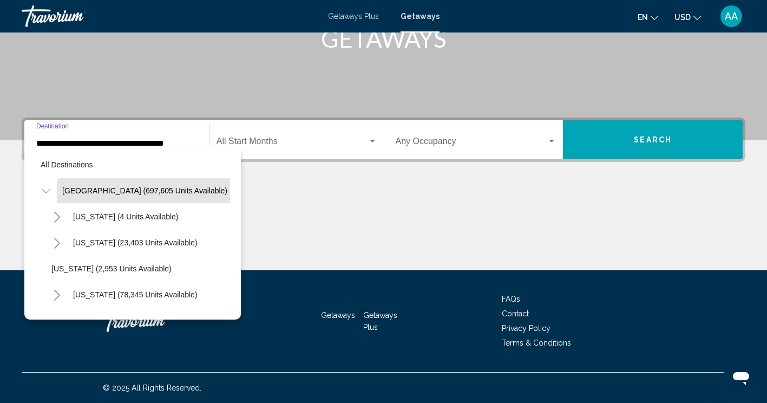
scroll to position [174, 0]
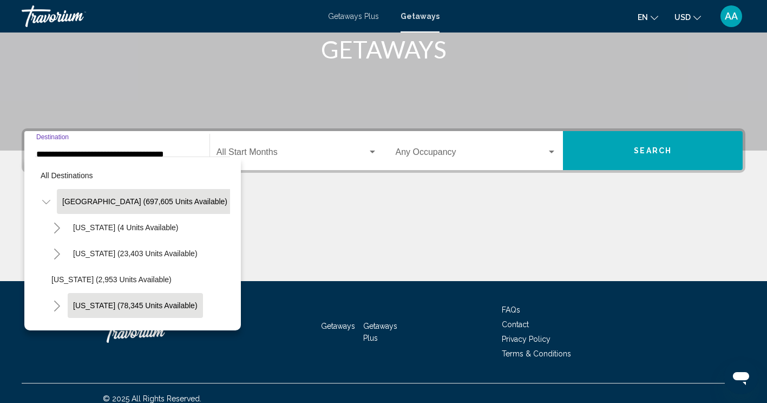
click at [95, 297] on button "[US_STATE] (78,345 units available)" at bounding box center [135, 305] width 135 height 25
type input "**********"
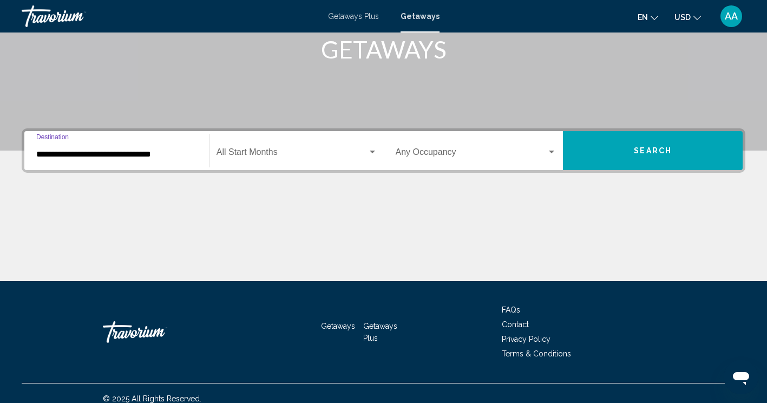
scroll to position [185, 0]
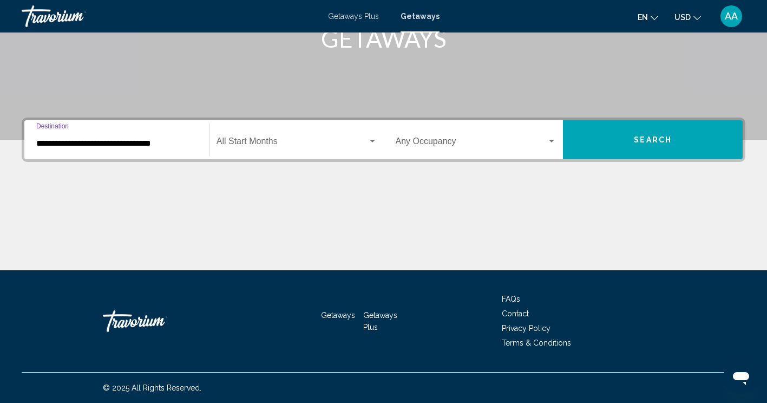
click at [321, 151] on div "Start Month All Start Months" at bounding box center [297, 140] width 161 height 34
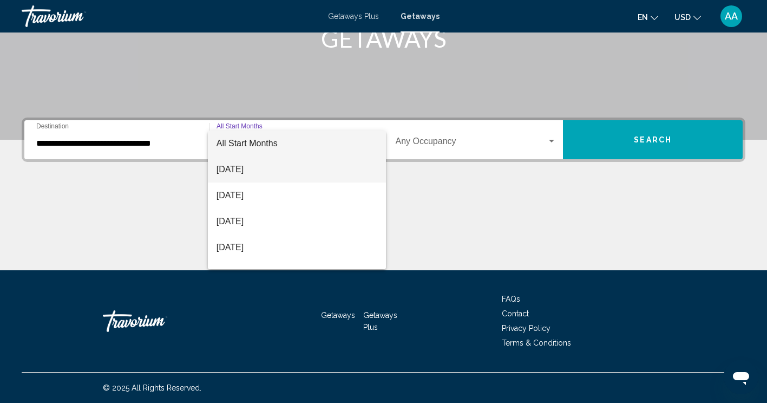
click at [280, 169] on span "[DATE]" at bounding box center [297, 169] width 161 height 26
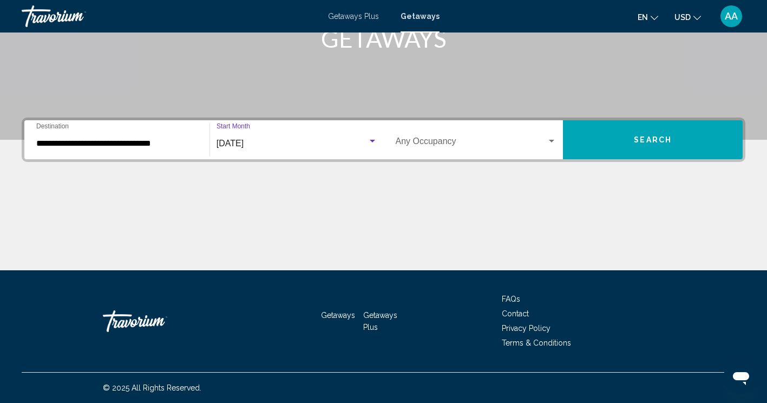
click at [603, 140] on button "Search" at bounding box center [653, 139] width 180 height 39
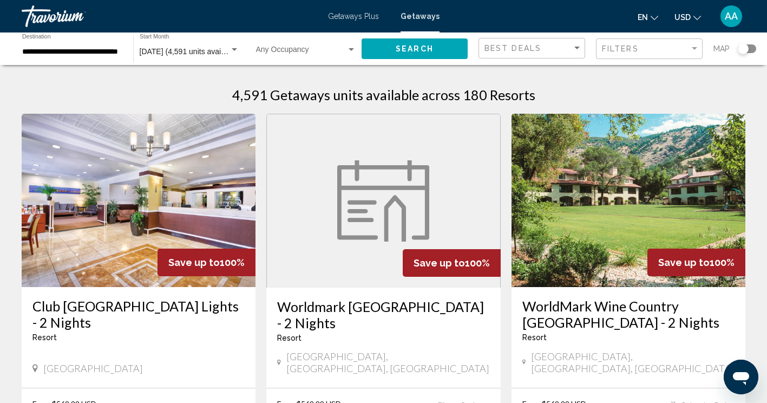
click at [751, 47] on div "Search widget" at bounding box center [747, 48] width 18 height 9
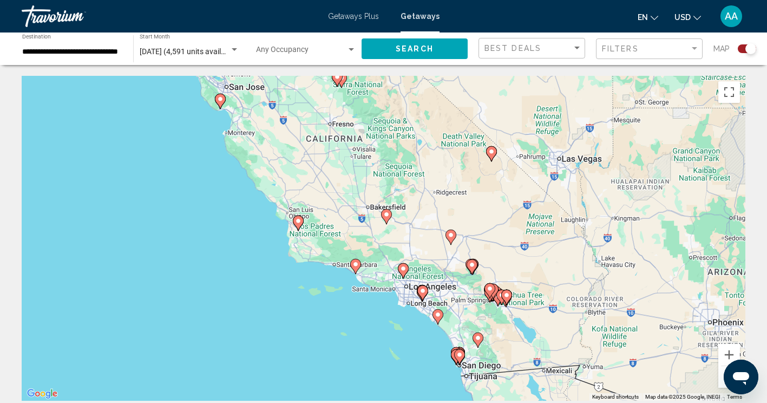
click at [220, 103] on icon "Main content" at bounding box center [220, 101] width 10 height 14
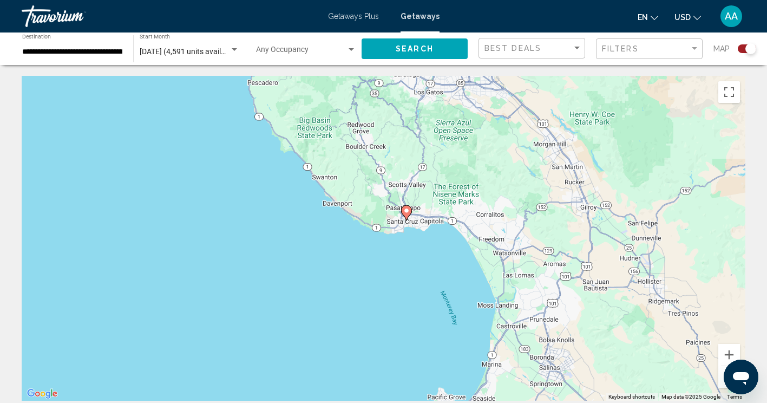
click at [406, 212] on image "Main content" at bounding box center [406, 210] width 6 height 6
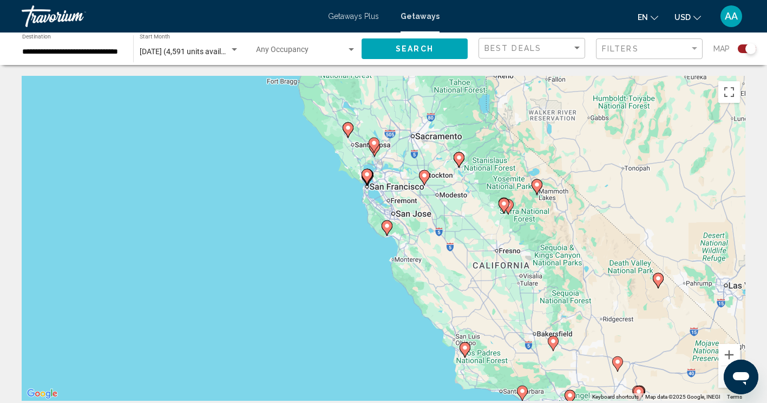
click at [387, 229] on icon "Main content" at bounding box center [387, 228] width 10 height 14
type input "**********"
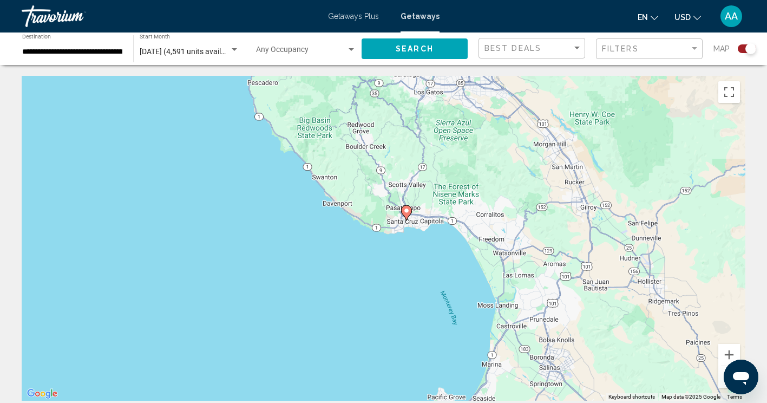
click at [408, 210] on image "Main content" at bounding box center [406, 210] width 6 height 6
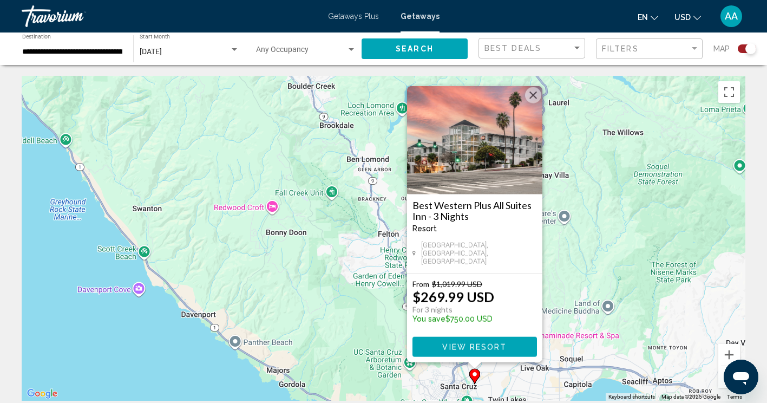
click at [491, 180] on img "Main content" at bounding box center [474, 140] width 135 height 108
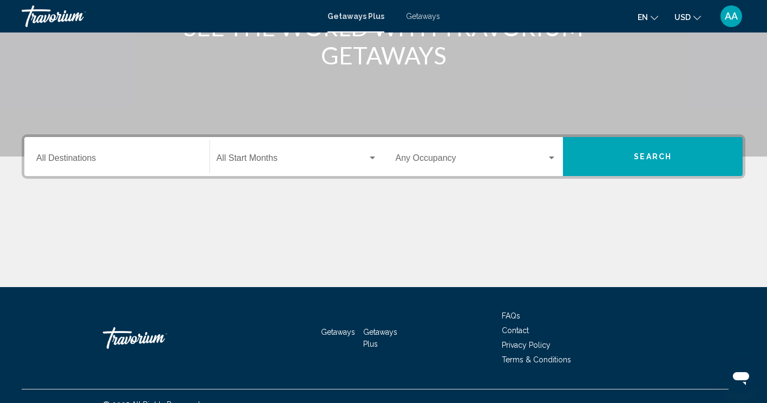
scroll to position [181, 0]
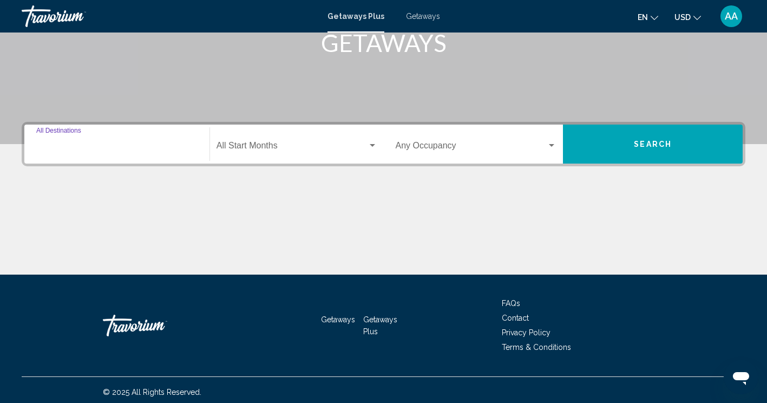
click at [172, 143] on input "Destination All Destinations" at bounding box center [116, 148] width 161 height 10
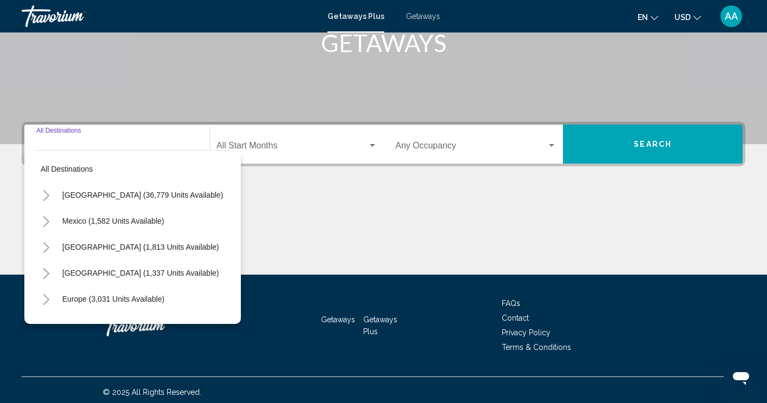
scroll to position [185, 0]
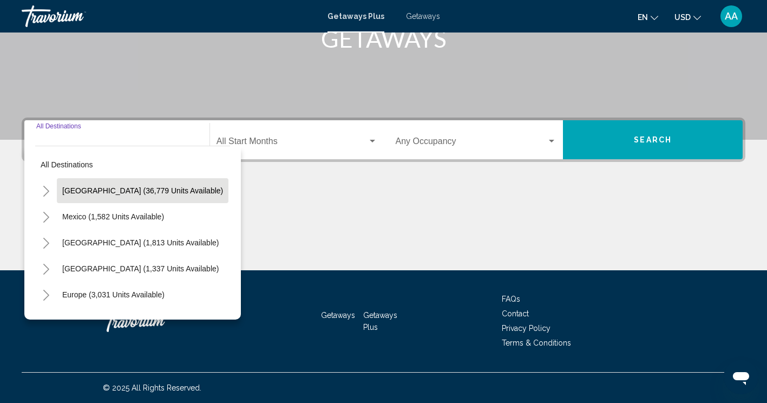
click at [135, 186] on span "[GEOGRAPHIC_DATA] (36,779 units available)" at bounding box center [142, 190] width 161 height 9
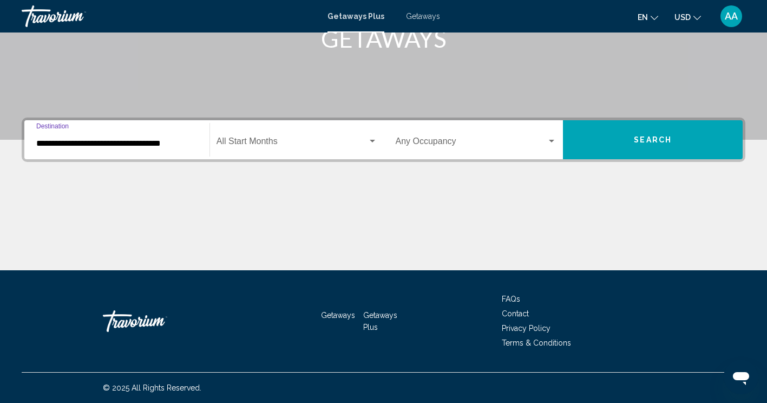
click at [132, 142] on input "**********" at bounding box center [116, 144] width 161 height 10
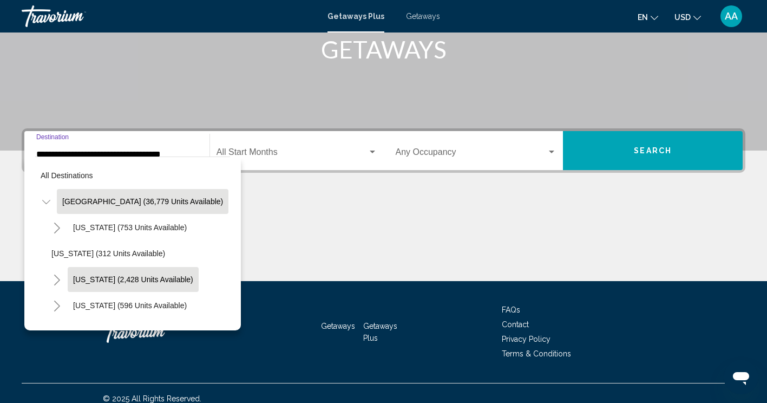
click at [100, 277] on span "[US_STATE] (2,428 units available)" at bounding box center [133, 279] width 120 height 9
type input "**********"
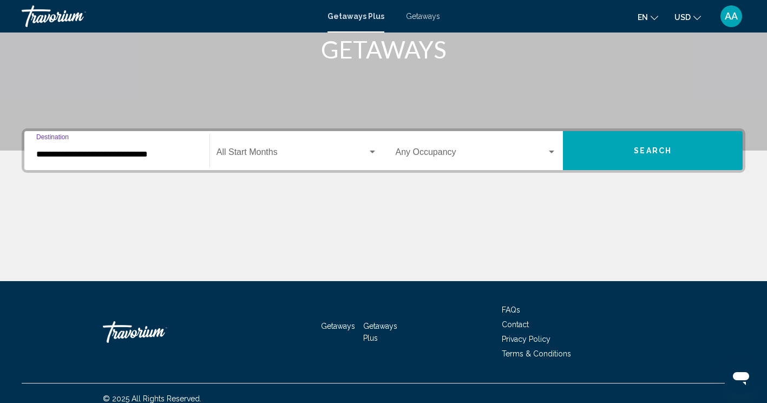
scroll to position [185, 0]
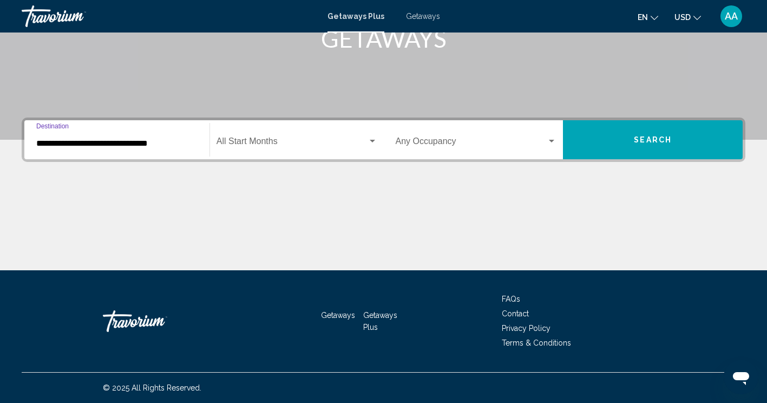
click at [290, 135] on div "Start Month All Start Months" at bounding box center [297, 140] width 161 height 34
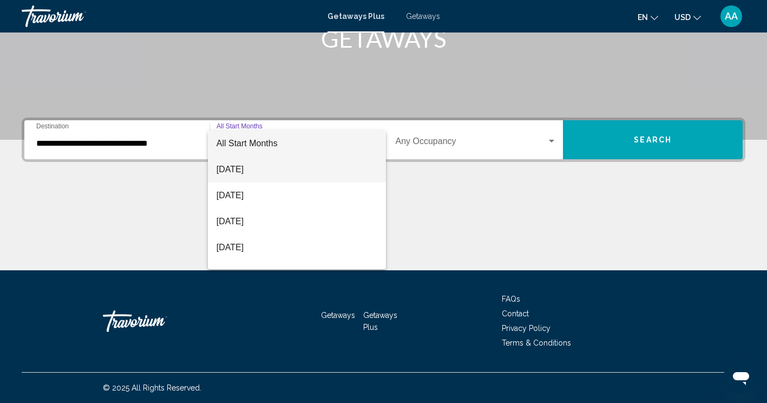
click at [274, 172] on span "[DATE]" at bounding box center [297, 169] width 161 height 26
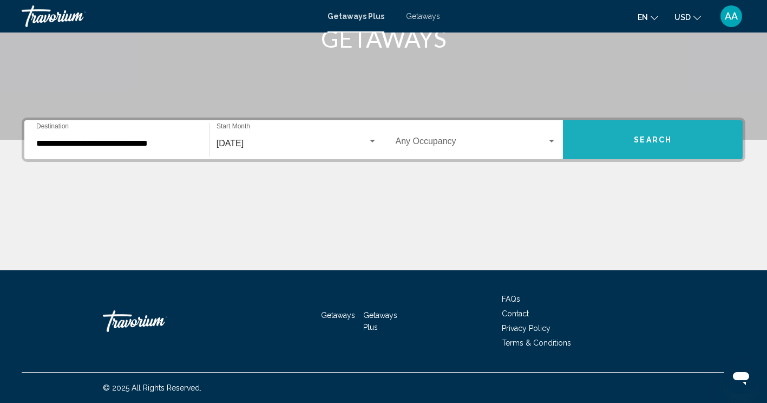
click at [631, 143] on button "Search" at bounding box center [653, 139] width 180 height 39
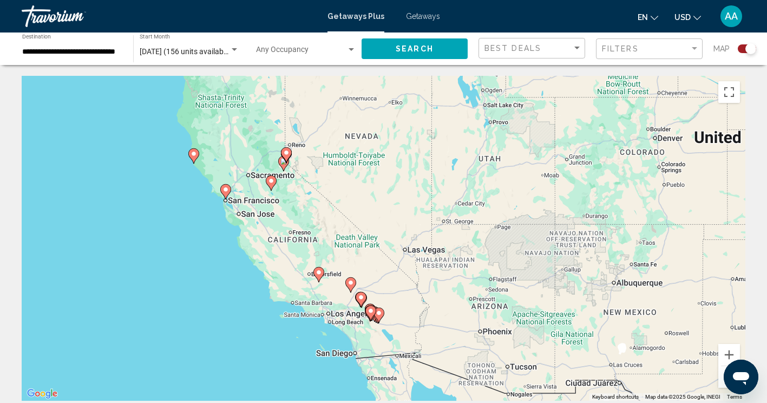
click at [283, 164] on image "Main content" at bounding box center [283, 161] width 6 height 6
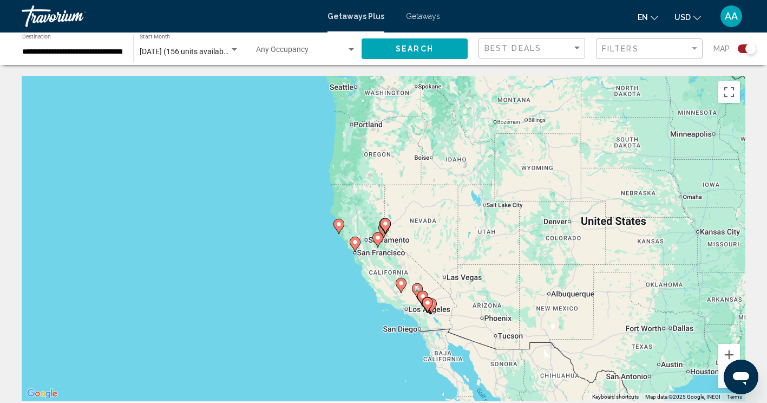
click at [382, 229] on gmp-advanced-marker "Main content" at bounding box center [385, 226] width 11 height 16
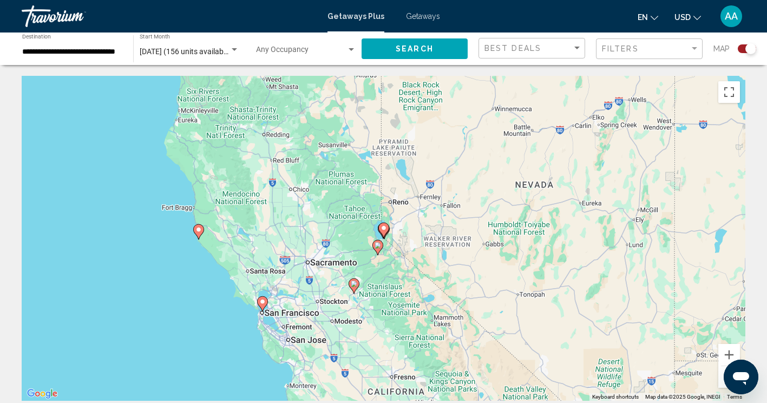
click at [379, 247] on image "Main content" at bounding box center [378, 245] width 6 height 6
type input "**********"
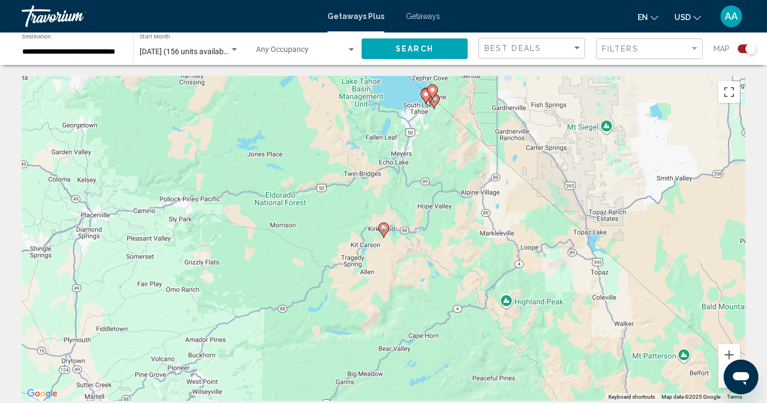
click at [384, 228] on image "Main content" at bounding box center [384, 228] width 6 height 6
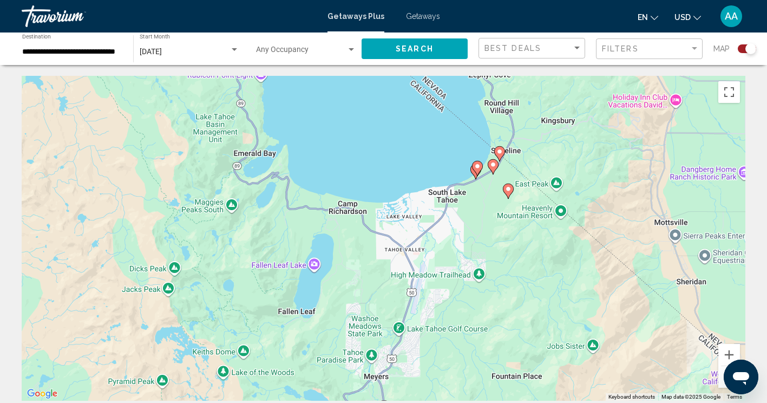
click at [494, 162] on image "Main content" at bounding box center [493, 164] width 6 height 6
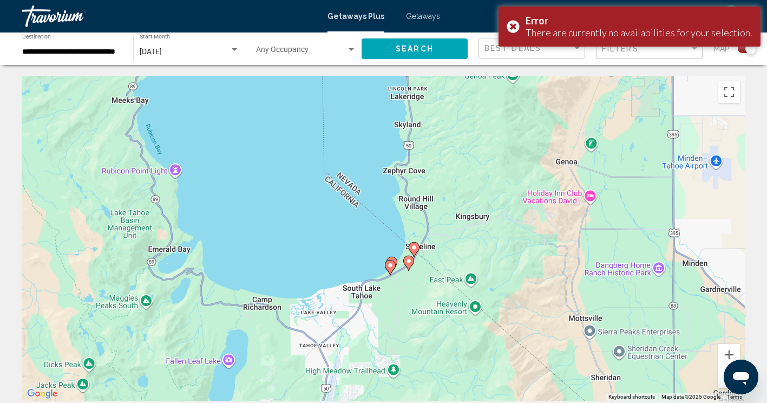
drag, startPoint x: 440, startPoint y: 304, endPoint x: 463, endPoint y: 174, distance: 132.1
click at [463, 174] on div "To activate drag with keyboard, press Alt + Enter. Once in keyboard drag state,…" at bounding box center [384, 238] width 724 height 325
click at [415, 250] on icon "Main content" at bounding box center [414, 249] width 10 height 14
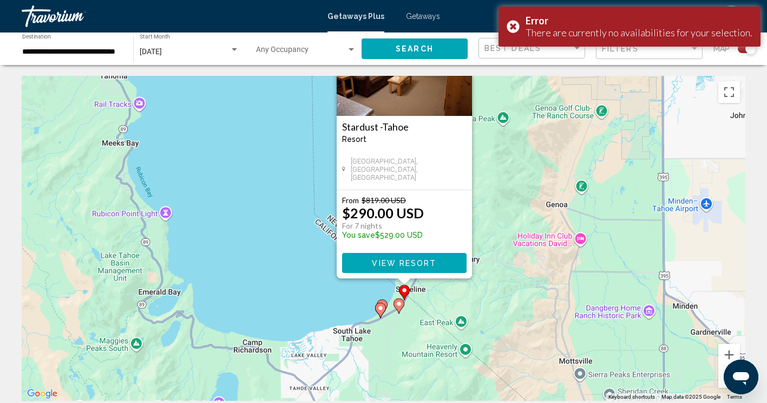
drag, startPoint x: 470, startPoint y: 369, endPoint x: 492, endPoint y: 280, distance: 90.9
click at [492, 280] on div "To activate drag with keyboard, press Alt + Enter. Once in keyboard drag state,…" at bounding box center [384, 238] width 724 height 325
click at [400, 308] on icon "Main content" at bounding box center [399, 306] width 10 height 14
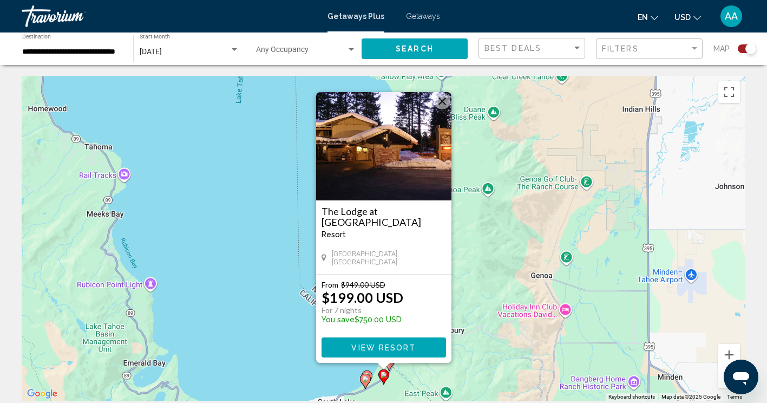
click at [364, 378] on image "Main content" at bounding box center [365, 379] width 6 height 6
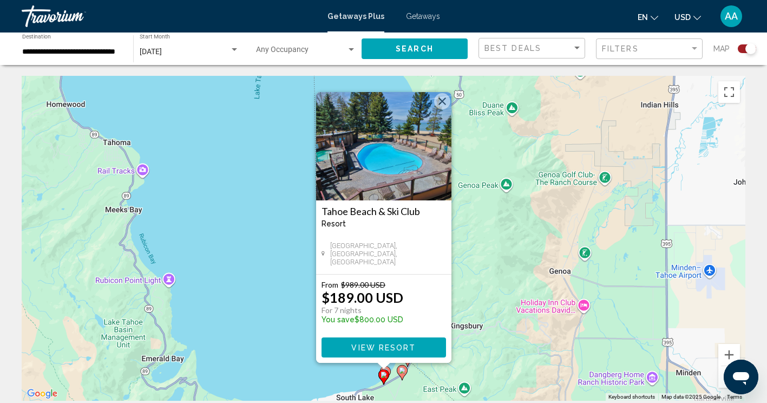
click at [349, 207] on h3 "Tahoe Beach & Ski Club" at bounding box center [384, 211] width 125 height 11
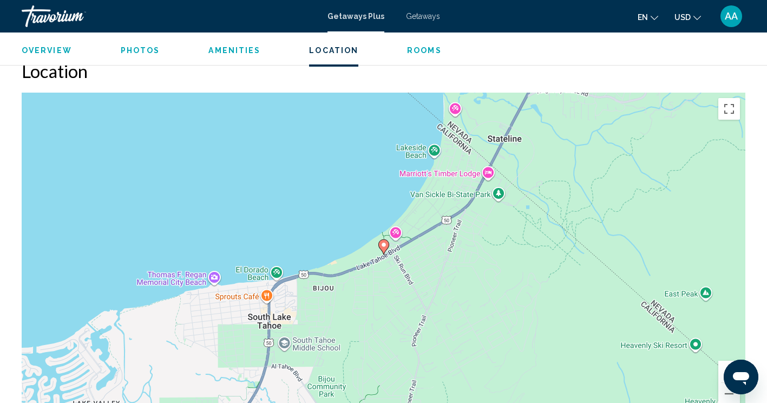
scroll to position [1391, 0]
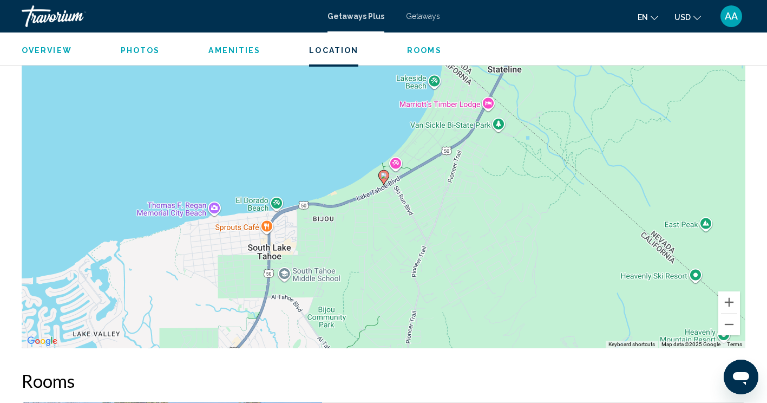
click at [408, 16] on span "Getaways" at bounding box center [423, 16] width 34 height 9
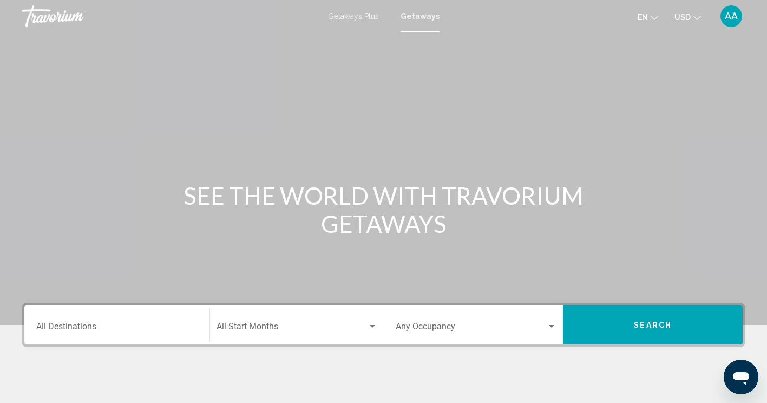
click at [175, 332] on input "Destination All Destinations" at bounding box center [116, 329] width 161 height 10
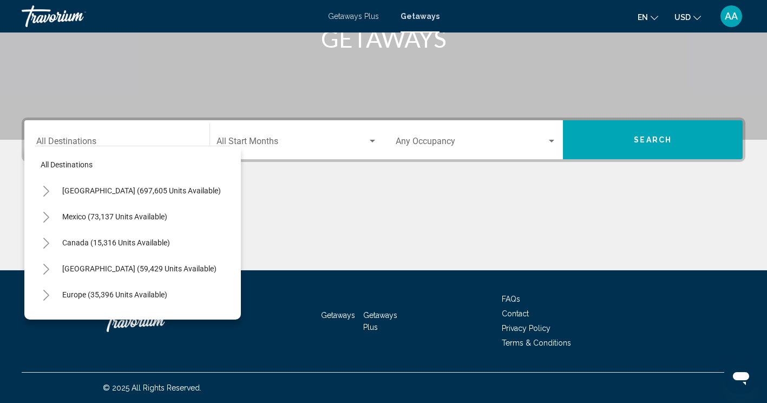
click at [133, 135] on div "Destination All Destinations" at bounding box center [116, 140] width 161 height 34
click at [127, 141] on input "Destination All Destinations" at bounding box center [116, 144] width 161 height 10
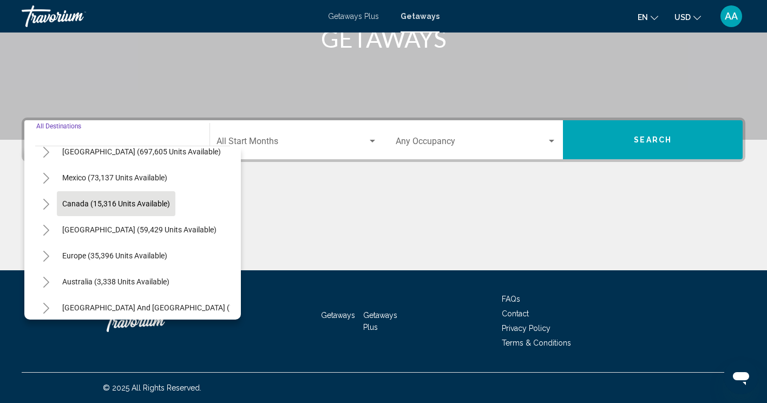
scroll to position [8, 0]
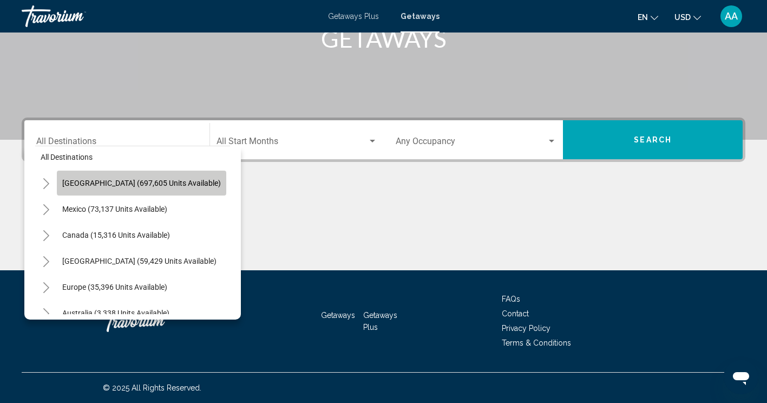
click at [163, 182] on span "[GEOGRAPHIC_DATA] (697,605 units available)" at bounding box center [141, 183] width 159 height 9
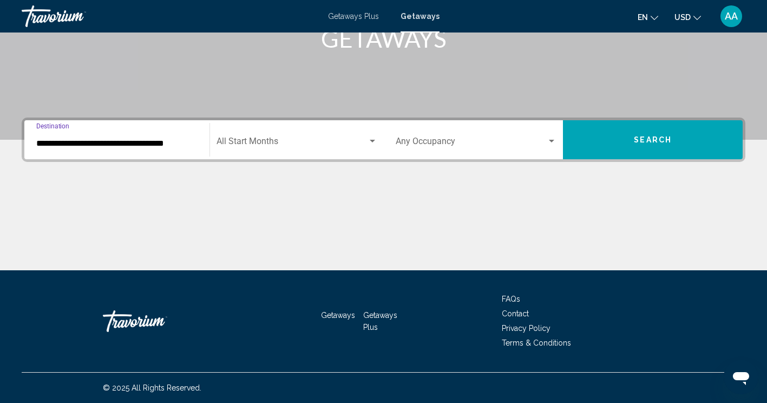
click at [154, 146] on input "**********" at bounding box center [116, 144] width 161 height 10
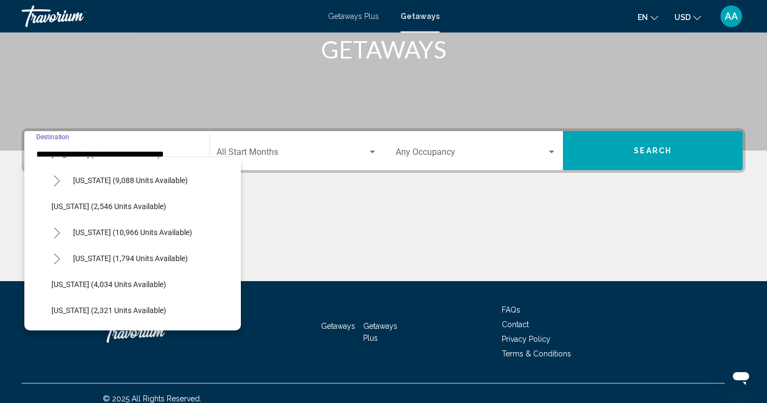
scroll to position [619, 0]
click at [136, 226] on button "[US_STATE] (10,966 units available)" at bounding box center [133, 231] width 130 height 25
type input "**********"
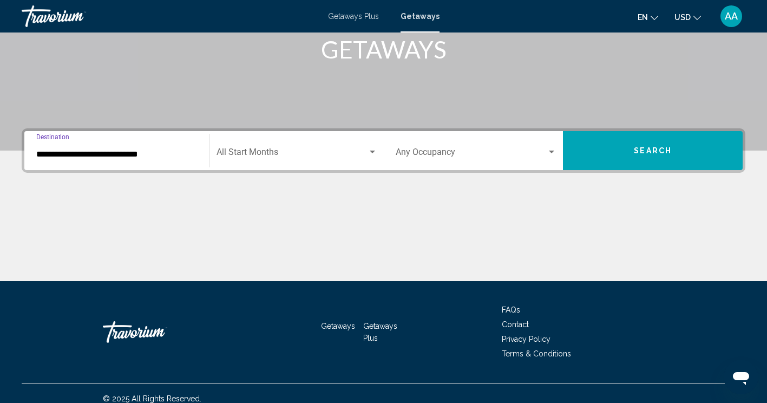
scroll to position [185, 0]
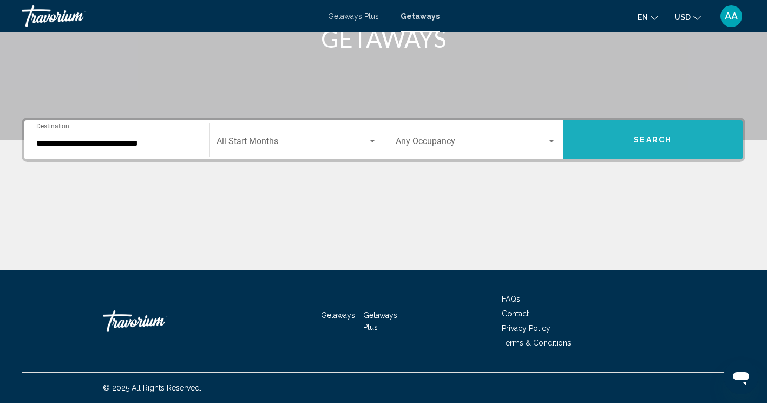
click at [636, 141] on span "Search" at bounding box center [653, 140] width 38 height 9
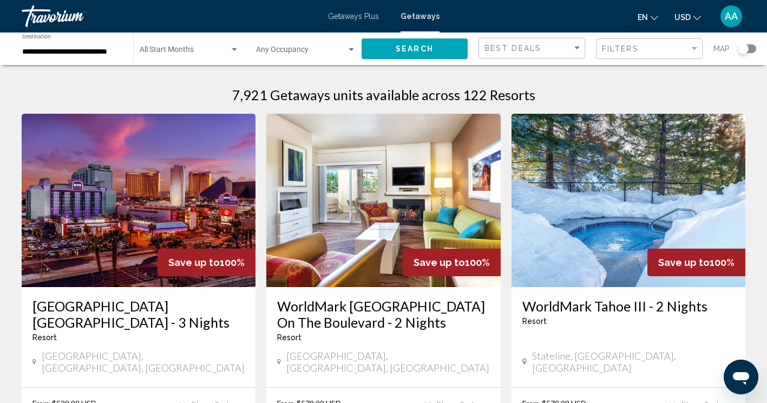
click at [665, 42] on div "Filters" at bounding box center [650, 49] width 97 height 20
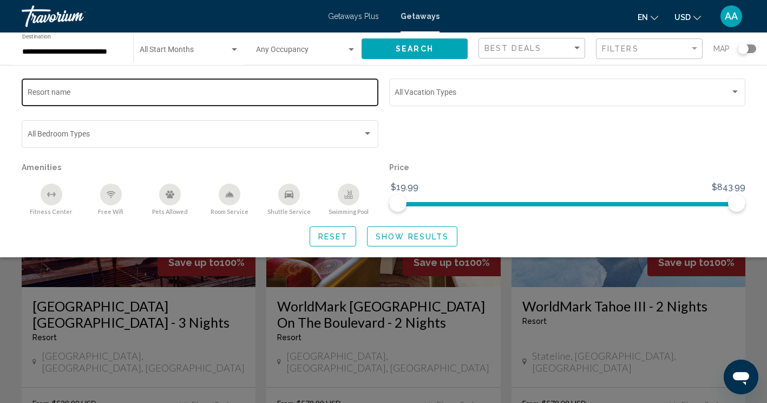
click at [232, 104] on div "Resort name" at bounding box center [200, 91] width 345 height 30
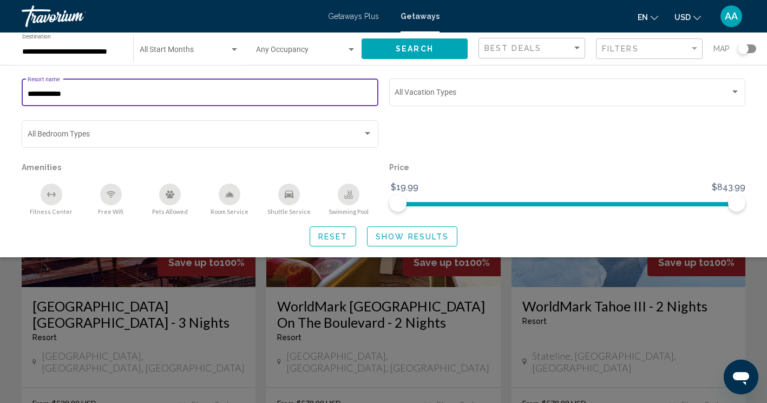
type input "**********"
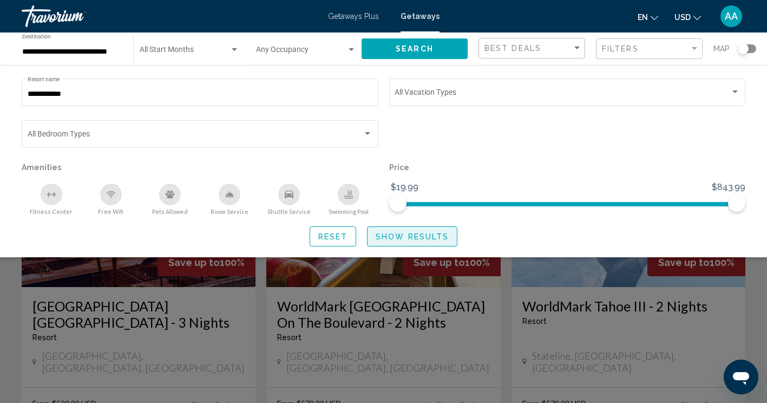
click at [398, 243] on button "Show Results" at bounding box center [412, 236] width 90 height 20
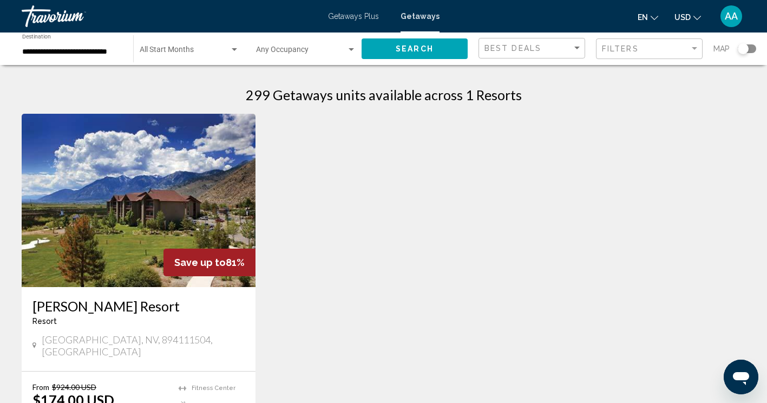
click at [93, 307] on h3 "[PERSON_NAME] Resort" at bounding box center [138, 306] width 212 height 16
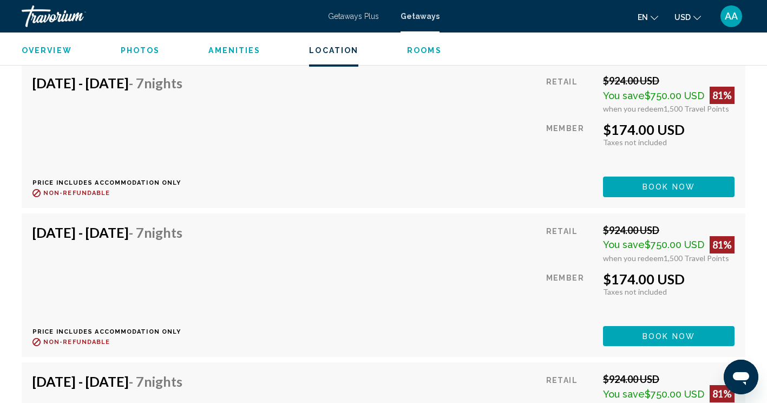
scroll to position [2187, 0]
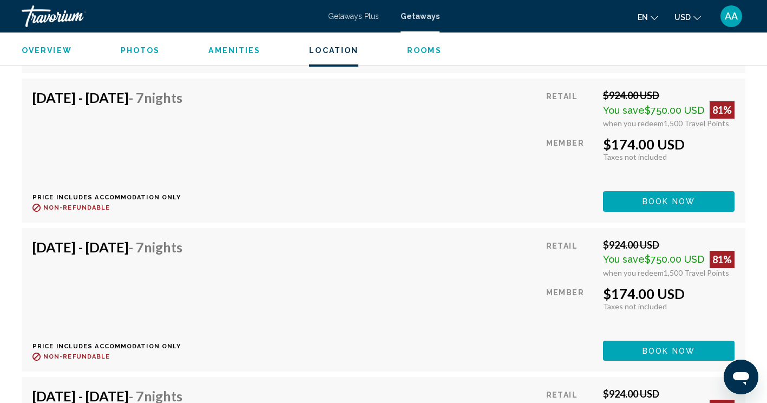
click at [397, 180] on div "[DATE] - [DATE] - 7 Nights Price includes accommodation only Refundable until :…" at bounding box center [383, 150] width 702 height 122
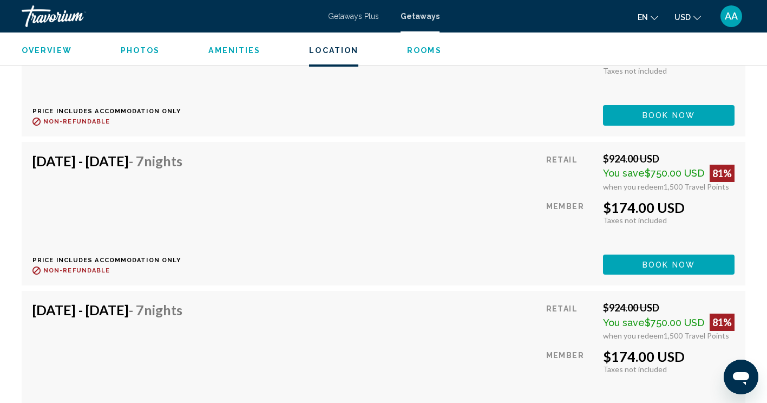
scroll to position [2249, 0]
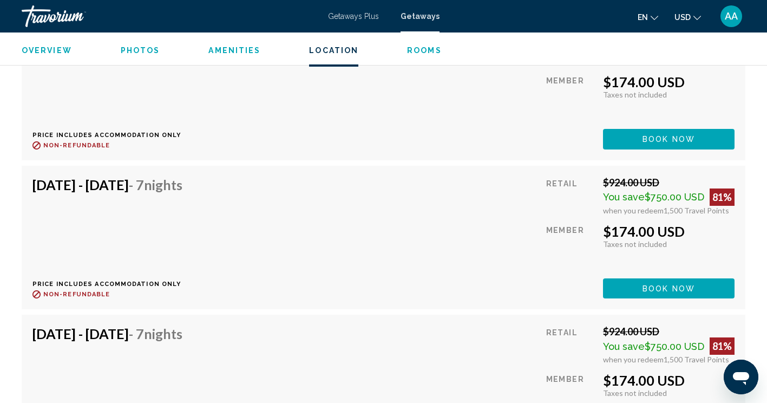
click at [485, 219] on div "[DATE] - [DATE] - 7 Nights Price includes accommodation only Refundable until :…" at bounding box center [383, 237] width 702 height 122
click at [176, 177] on h4 "[DATE] - [DATE] - 7 Nights" at bounding box center [107, 184] width 150 height 16
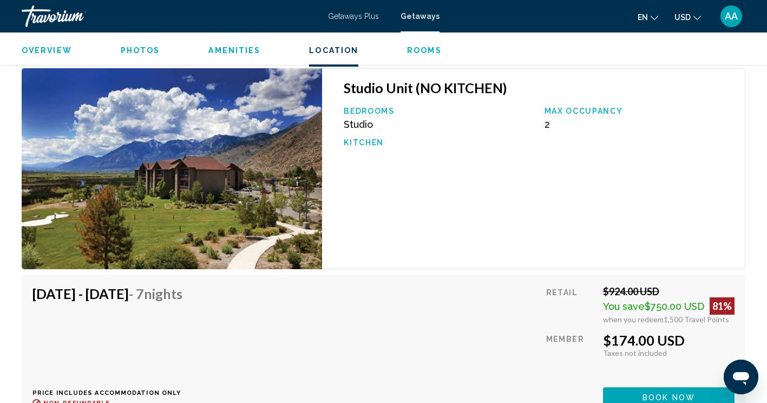
scroll to position [1728, 0]
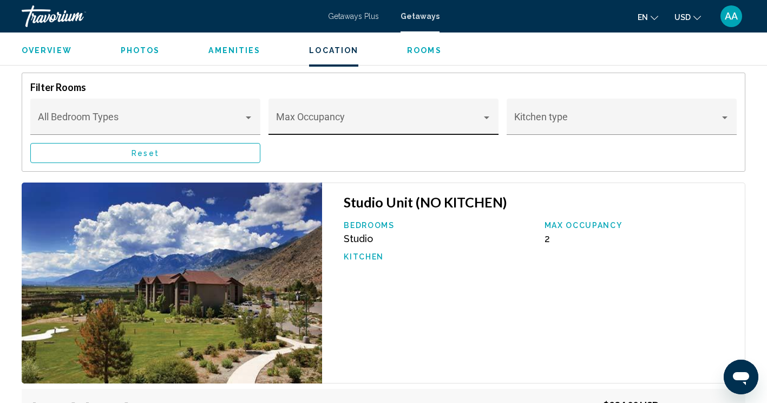
click at [359, 106] on div "Max Occupancy" at bounding box center [383, 120] width 215 height 29
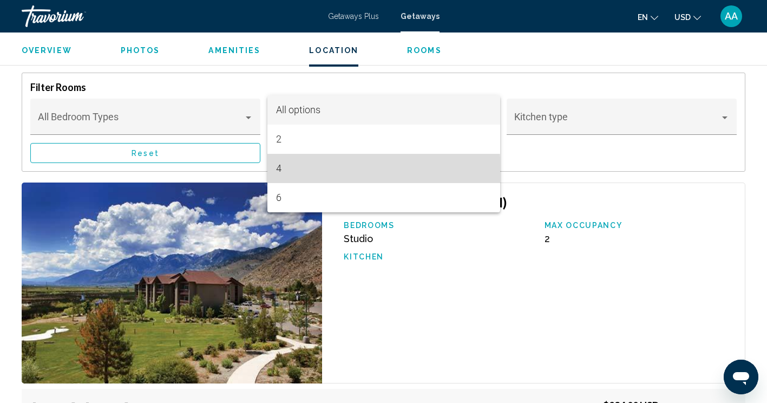
click at [283, 173] on span "4" at bounding box center [383, 168] width 215 height 29
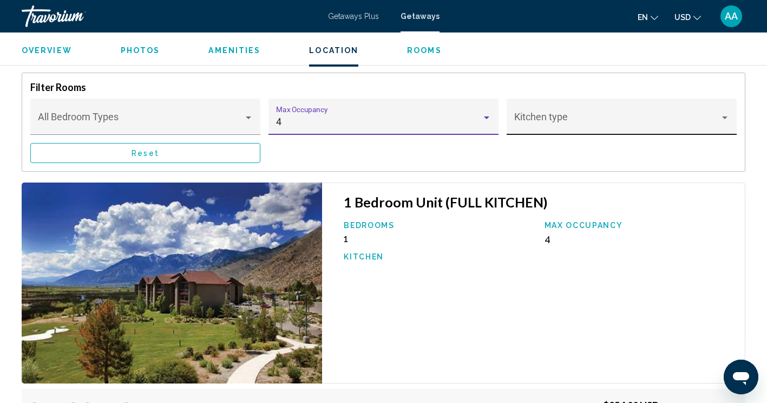
click at [537, 106] on div "Kitchen type" at bounding box center [621, 120] width 215 height 29
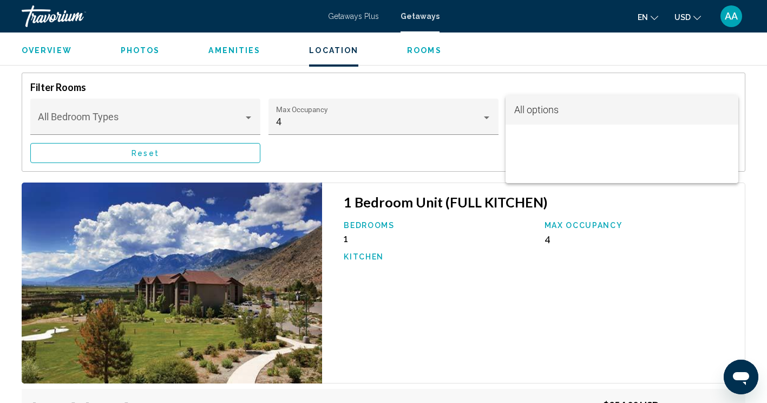
click at [533, 106] on span "All options" at bounding box center [536, 109] width 44 height 11
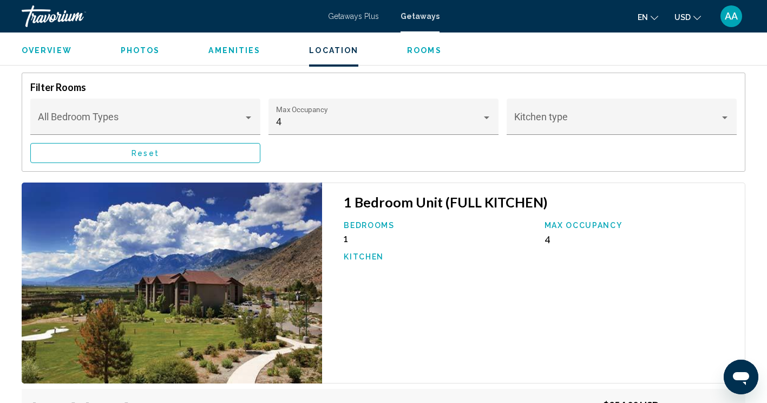
click at [307, 143] on div "Bedroom Types All Bedroom Types 4 Max Occupancy Kitchen type Reset" at bounding box center [383, 131] width 707 height 64
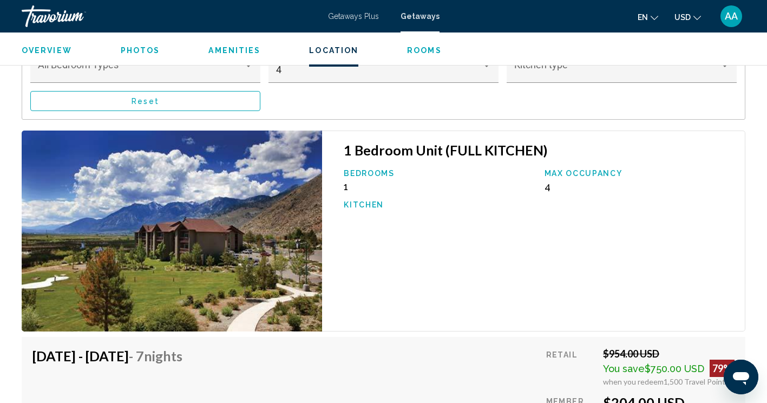
scroll to position [1694, 0]
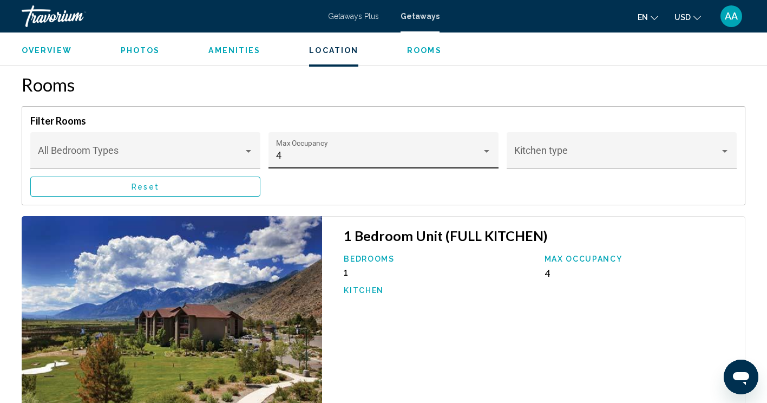
click at [339, 132] on div "4 Max Occupancy" at bounding box center [384, 150] width 230 height 36
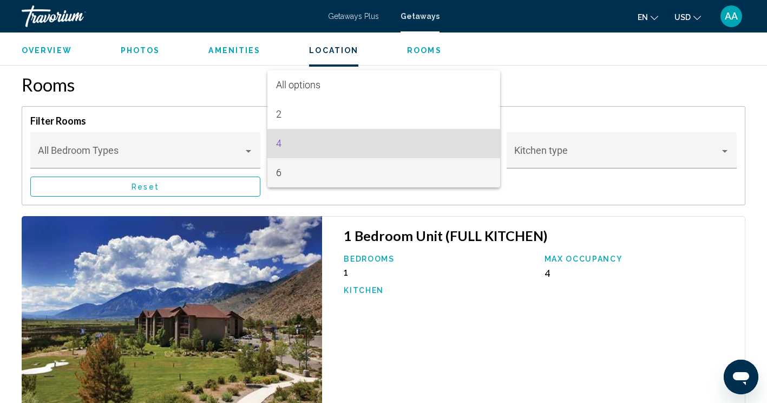
click at [319, 173] on span "6" at bounding box center [383, 172] width 215 height 29
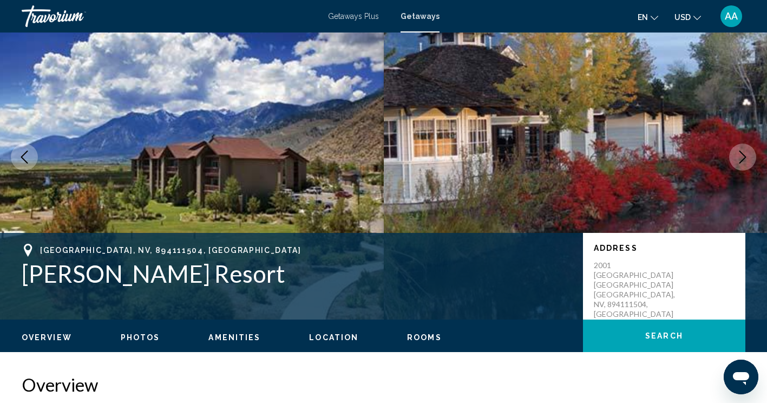
scroll to position [0, 0]
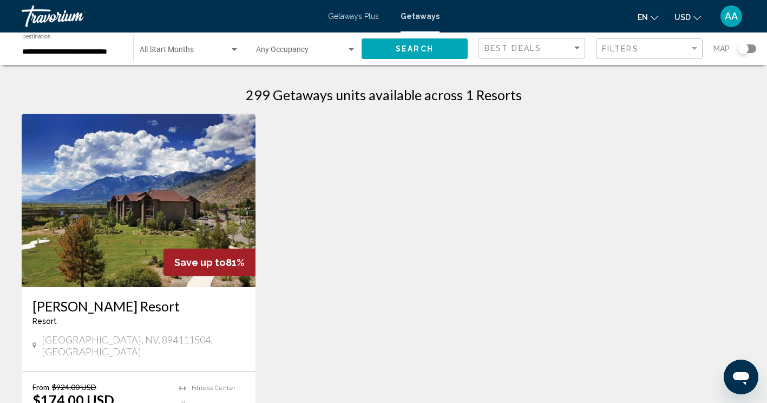
click at [753, 47] on div "Search widget" at bounding box center [747, 48] width 18 height 9
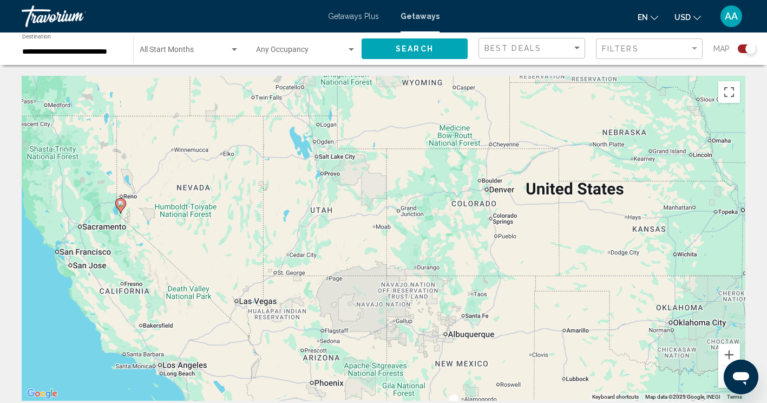
click at [434, 50] on button "Search" at bounding box center [415, 48] width 106 height 20
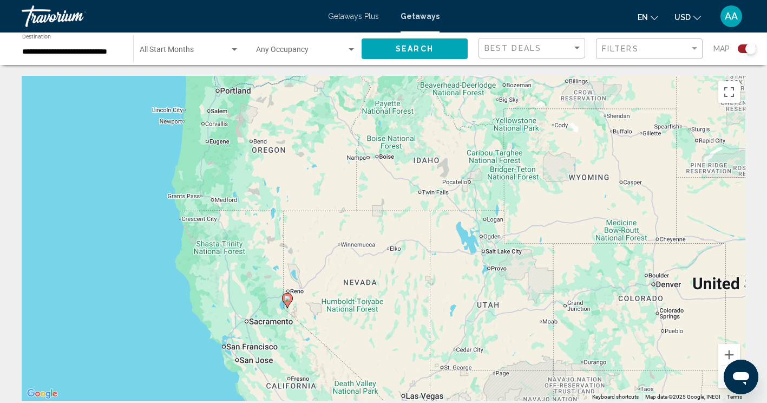
click at [740, 49] on div "Search widget" at bounding box center [747, 48] width 18 height 9
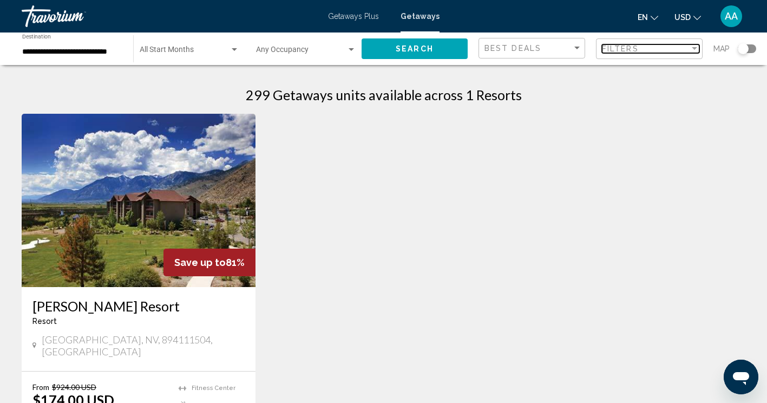
click at [618, 48] on span "Filters" at bounding box center [620, 48] width 37 height 9
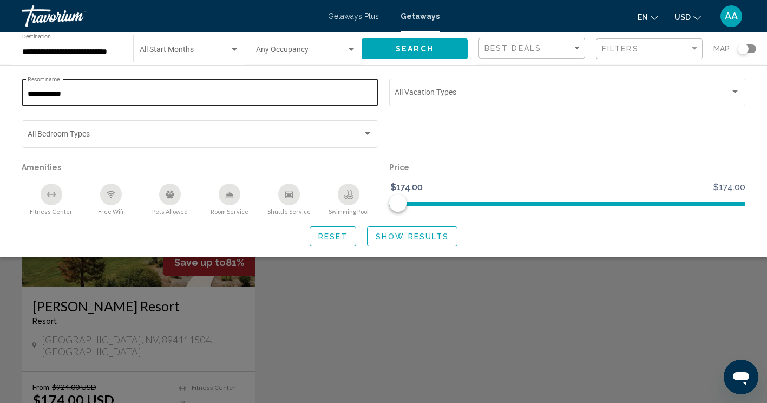
click at [101, 87] on div "**********" at bounding box center [200, 91] width 345 height 30
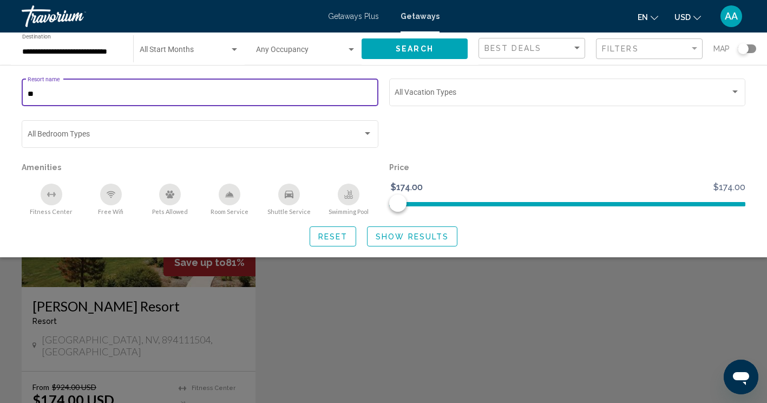
type input "*"
click at [441, 43] on button "Search" at bounding box center [415, 48] width 106 height 20
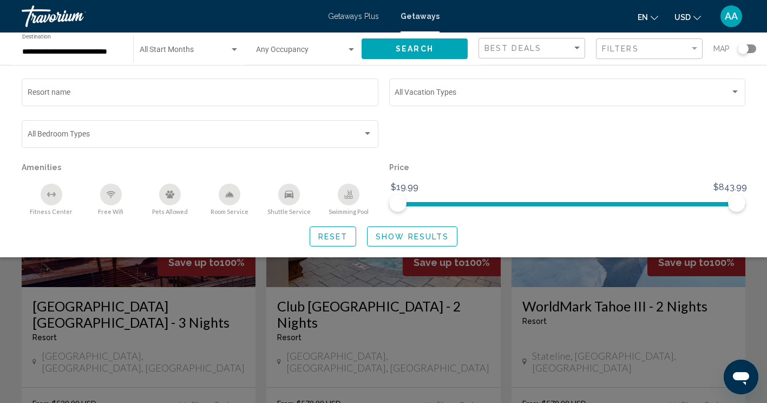
click at [1, 296] on div "Search widget" at bounding box center [383, 282] width 767 height 240
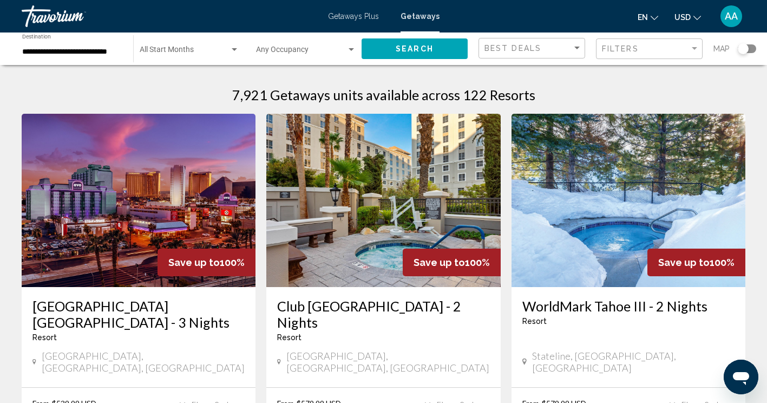
click at [754, 42] on div "Map" at bounding box center [735, 49] width 43 height 22
click at [750, 49] on div "Search widget" at bounding box center [747, 48] width 18 height 9
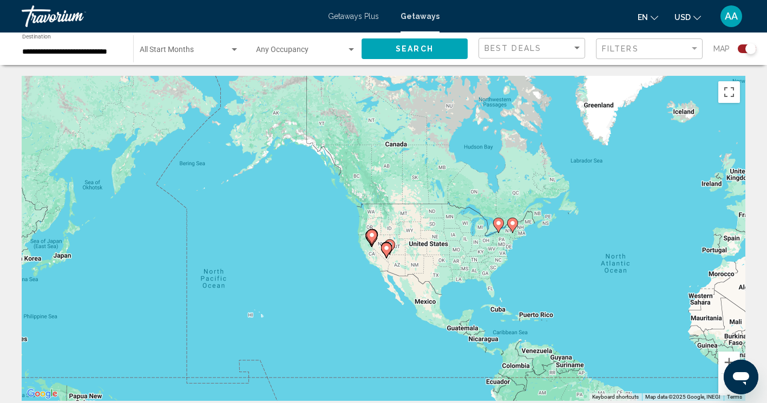
click at [280, 220] on div "To activate drag with keyboard, press Alt + Enter. Once in keyboard drag state,…" at bounding box center [384, 238] width 724 height 325
click at [727, 363] on button "Zoom in" at bounding box center [729, 362] width 22 height 22
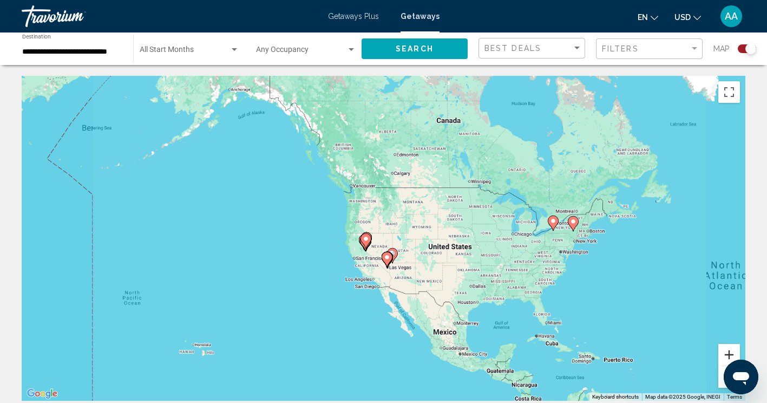
click at [727, 363] on button "Zoom in" at bounding box center [729, 355] width 22 height 22
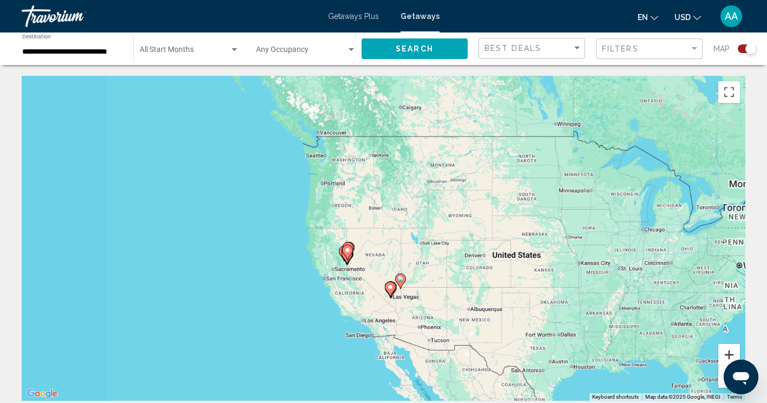
click at [727, 363] on button "Zoom in" at bounding box center [729, 355] width 22 height 22
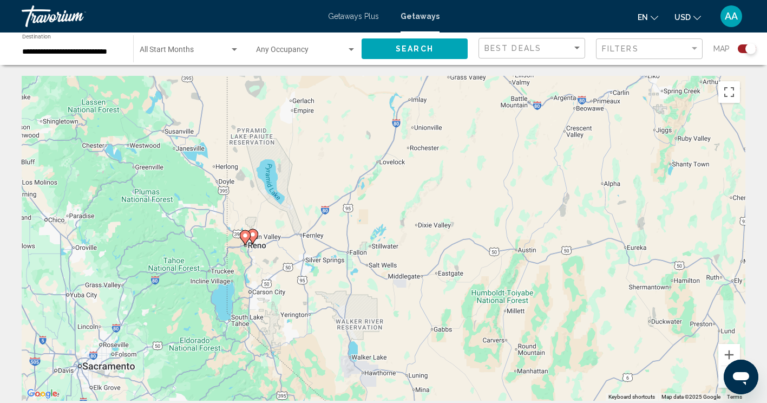
drag, startPoint x: 202, startPoint y: 331, endPoint x: 457, endPoint y: 124, distance: 328.2
click at [457, 124] on div "To activate drag with keyboard, press Alt + Enter. Once in keyboard drag state,…" at bounding box center [384, 238] width 724 height 325
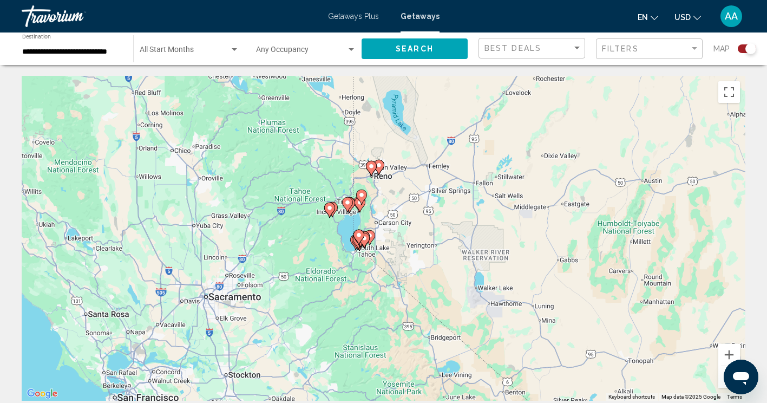
drag, startPoint x: 286, startPoint y: 281, endPoint x: 429, endPoint y: 203, distance: 163.3
click at [429, 203] on div "To activate drag with keyboard, press Alt + Enter. Once in keyboard drag state,…" at bounding box center [384, 238] width 724 height 325
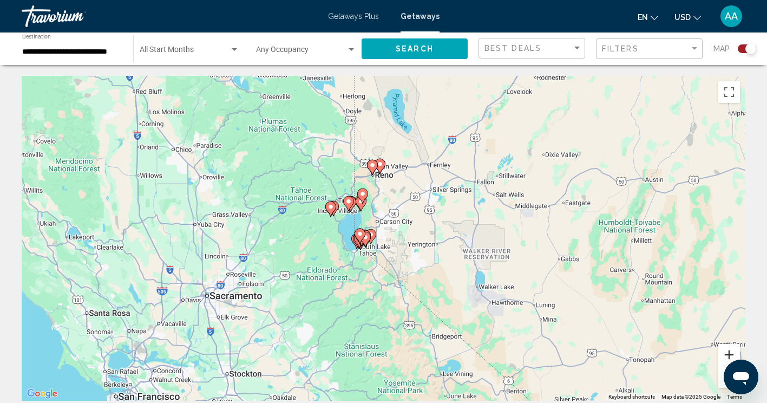
click at [729, 356] on button "Zoom in" at bounding box center [729, 355] width 22 height 22
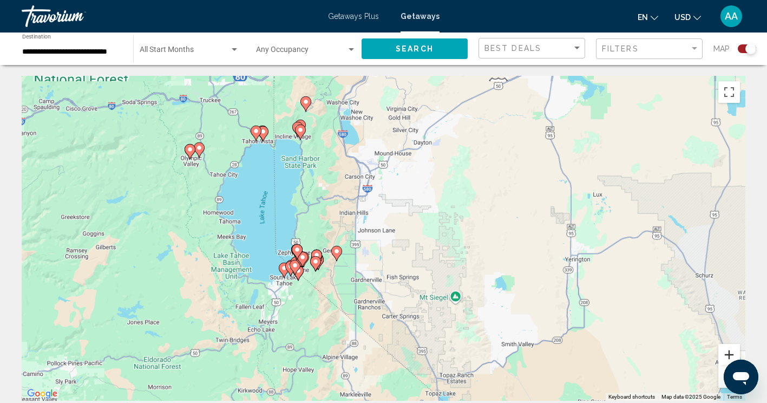
click at [729, 356] on button "Zoom in" at bounding box center [729, 355] width 22 height 22
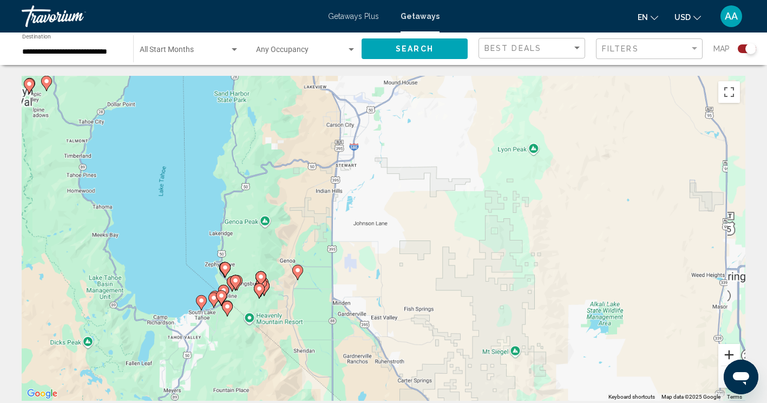
click at [729, 356] on button "Zoom in" at bounding box center [729, 355] width 22 height 22
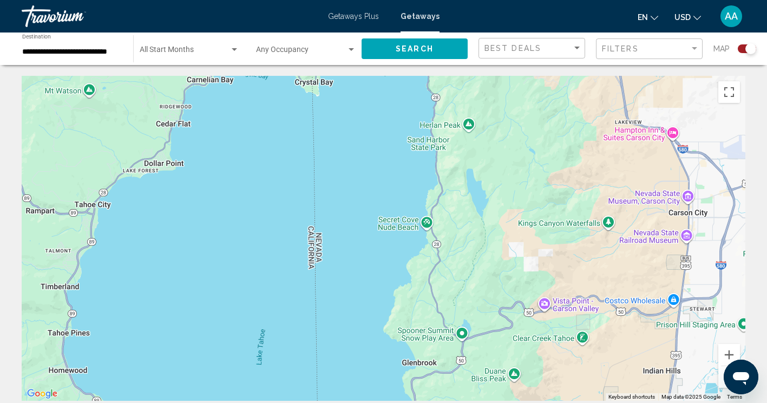
drag, startPoint x: 63, startPoint y: 182, endPoint x: 482, endPoint y: 430, distance: 487.2
click at [482, 402] on html "**********" at bounding box center [383, 201] width 767 height 403
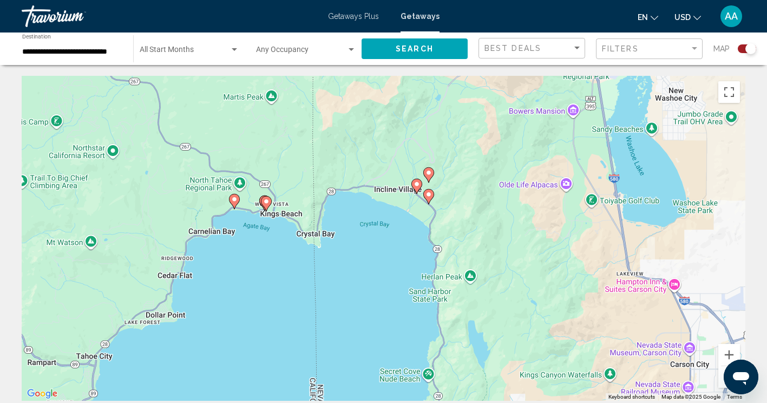
drag, startPoint x: 481, startPoint y: 220, endPoint x: 484, endPoint y: 387, distance: 167.3
click at [484, 387] on div "To activate drag with keyboard, press Alt + Enter. Once in keyboard drag state,…" at bounding box center [384, 238] width 724 height 325
click at [420, 185] on icon "Main content" at bounding box center [416, 187] width 10 height 14
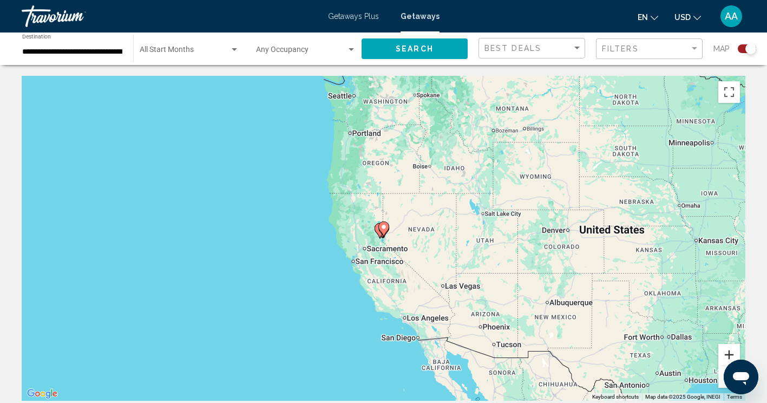
click at [728, 350] on button "Zoom in" at bounding box center [729, 355] width 22 height 22
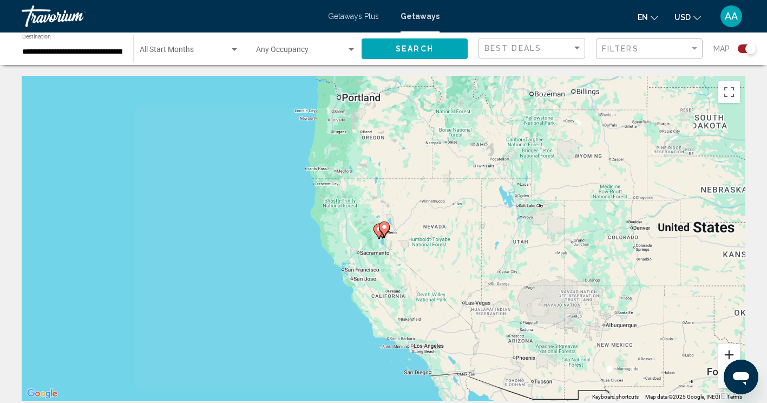
click at [728, 350] on button "Zoom in" at bounding box center [729, 355] width 22 height 22
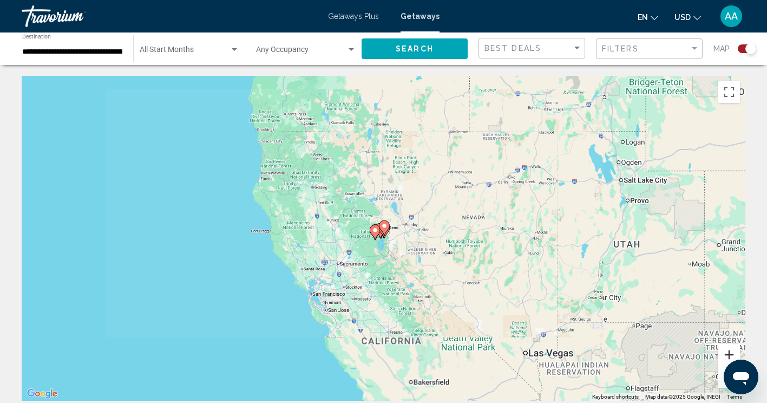
click at [728, 350] on button "Zoom in" at bounding box center [729, 355] width 22 height 22
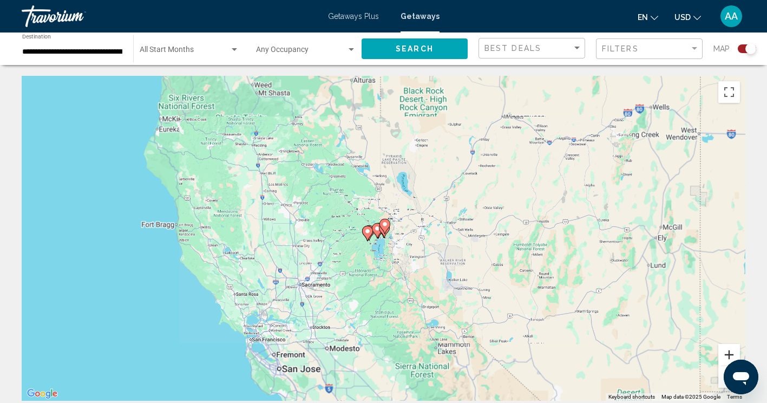
click at [728, 350] on button "Zoom in" at bounding box center [729, 355] width 22 height 22
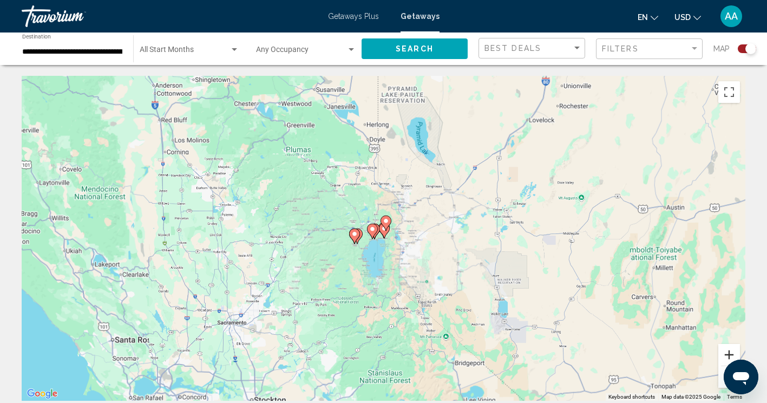
click at [728, 350] on button "Zoom in" at bounding box center [729, 355] width 22 height 22
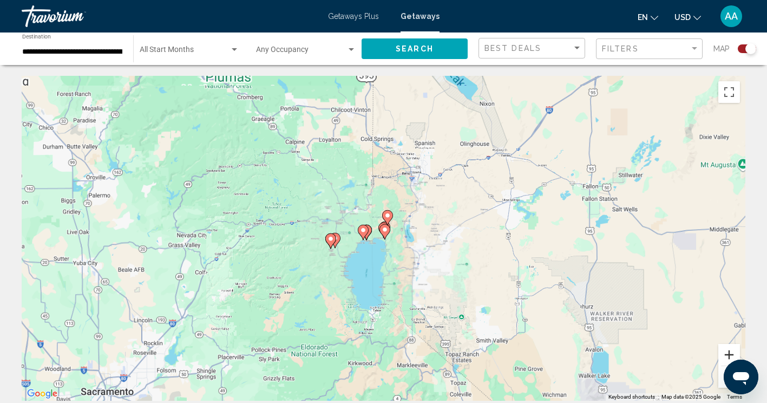
click at [728, 350] on button "Zoom in" at bounding box center [729, 355] width 22 height 22
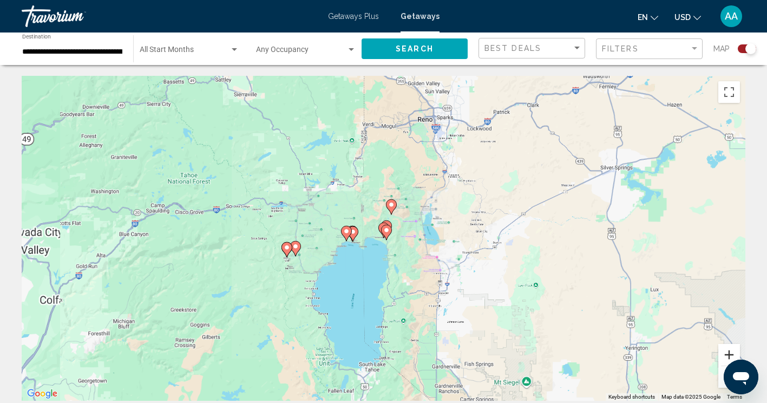
click at [728, 350] on button "Zoom in" at bounding box center [729, 355] width 22 height 22
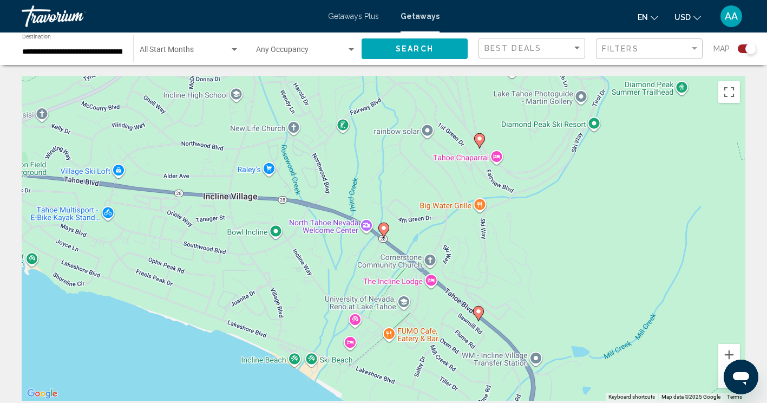
click at [479, 311] on image "Main content" at bounding box center [478, 311] width 6 height 6
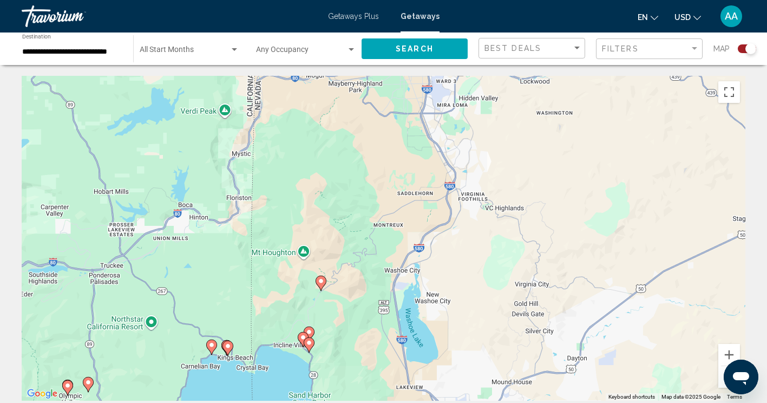
click at [321, 276] on icon "Main content" at bounding box center [321, 283] width 11 height 15
type input "**********"
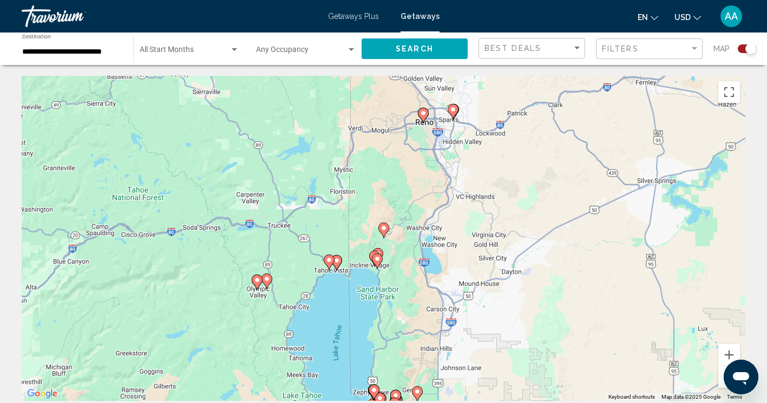
click at [381, 233] on gmp-advanced-marker "Main content" at bounding box center [383, 230] width 11 height 16
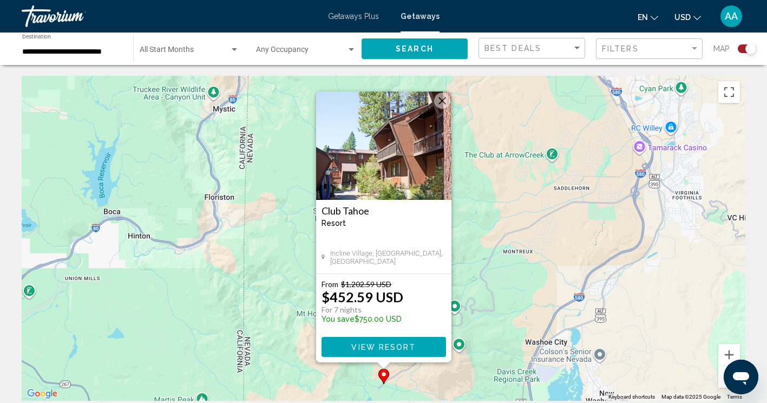
click at [442, 105] on button "Close" at bounding box center [442, 101] width 16 height 16
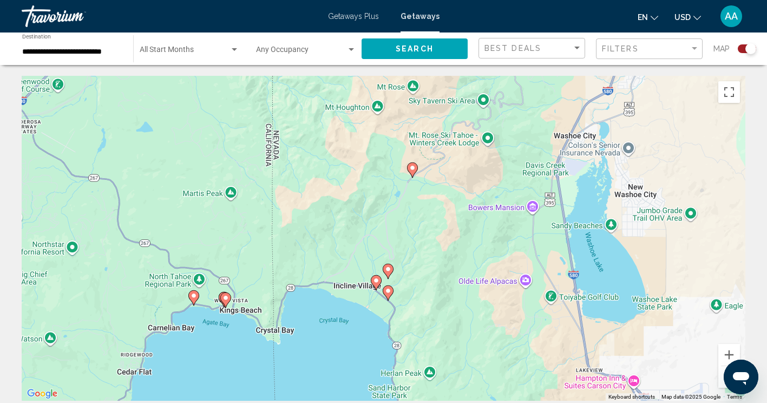
drag, startPoint x: 482, startPoint y: 253, endPoint x: 511, endPoint y: 37, distance: 218.0
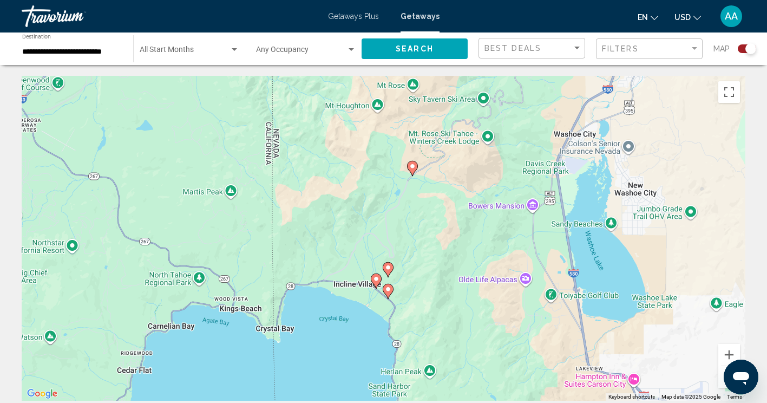
click at [388, 268] on image "Main content" at bounding box center [388, 267] width 6 height 6
